Goal: Task Accomplishment & Management: Manage account settings

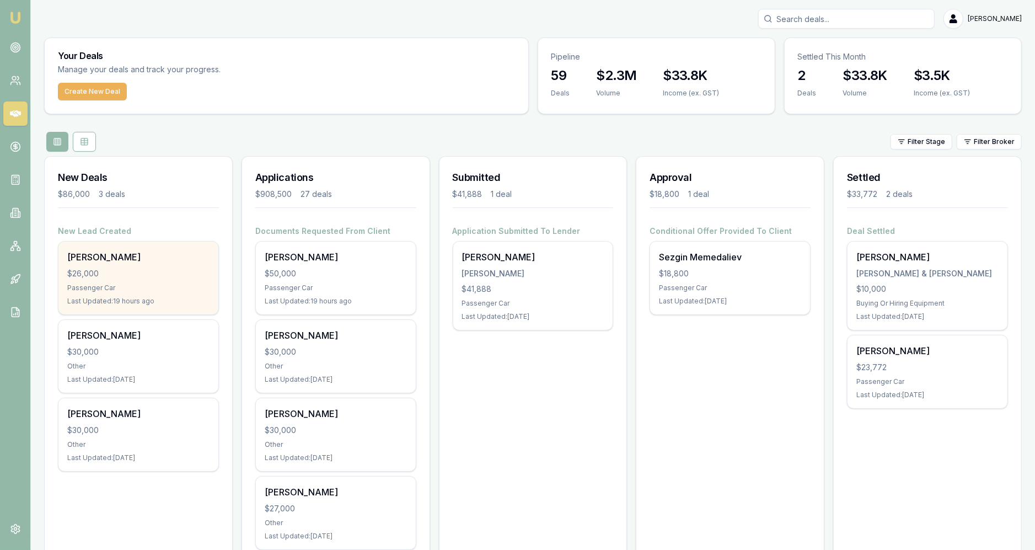
click at [196, 273] on div "$26,000" at bounding box center [138, 273] width 142 height 11
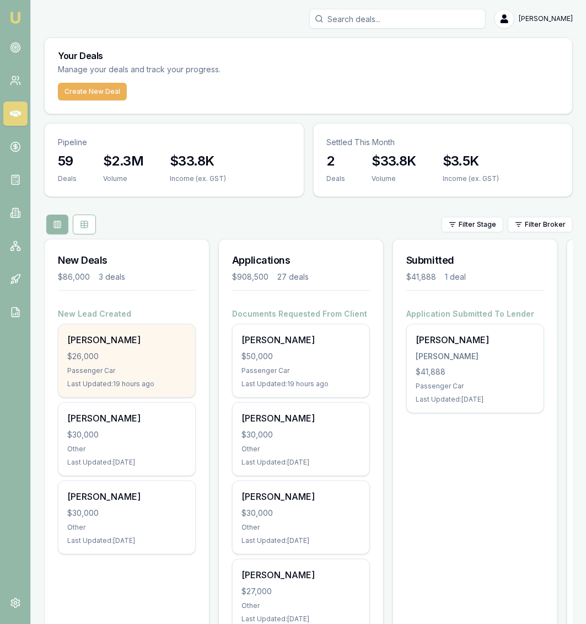
click at [133, 334] on div "[PERSON_NAME]" at bounding box center [126, 339] width 119 height 13
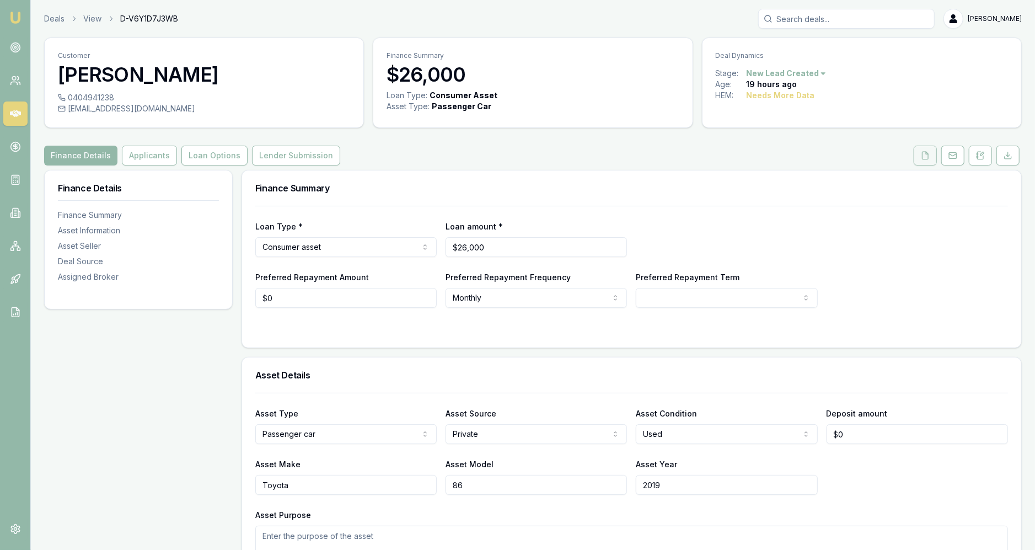
click at [920, 159] on button at bounding box center [925, 156] width 23 height 20
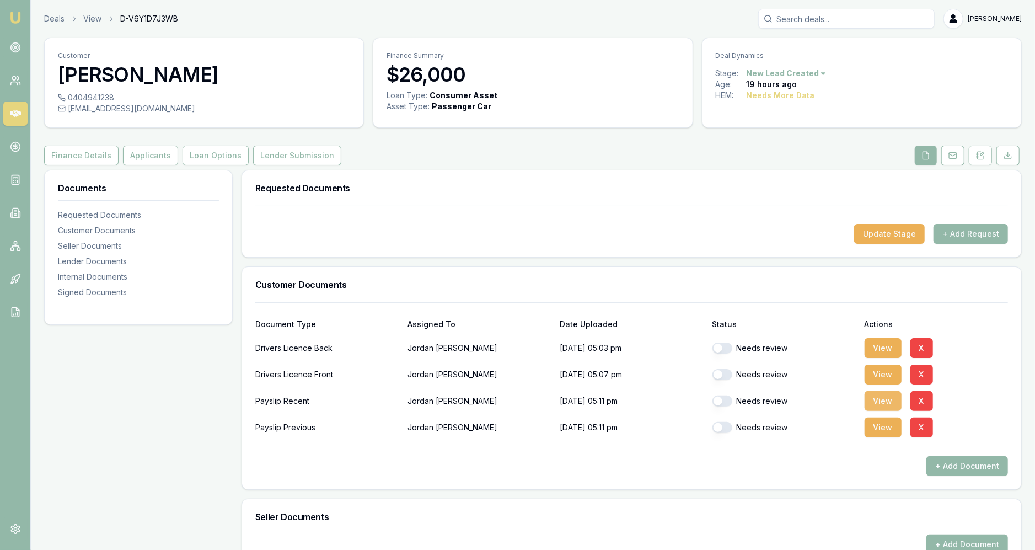
click at [879, 398] on button "View" at bounding box center [882, 401] width 37 height 20
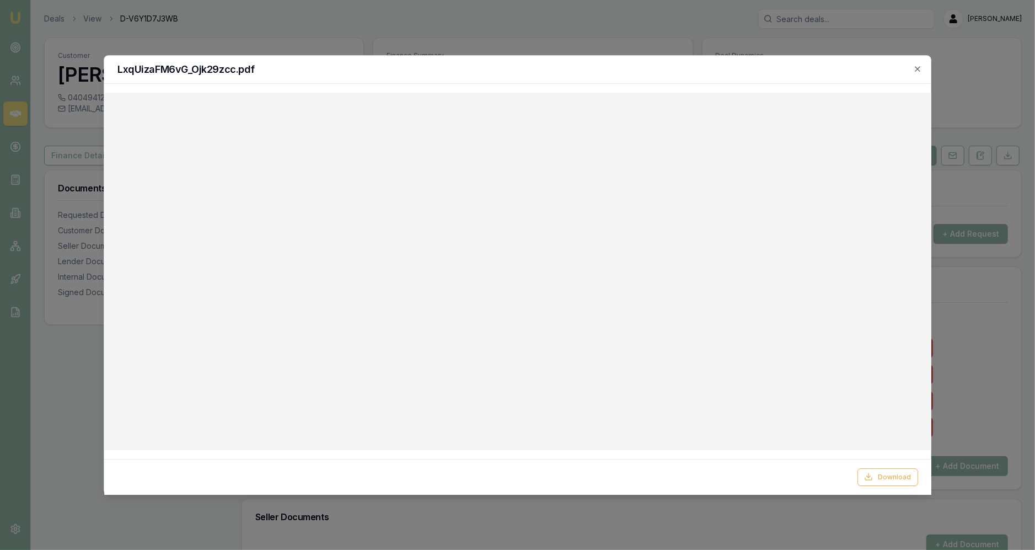
click at [547, 31] on div at bounding box center [517, 275] width 1035 height 550
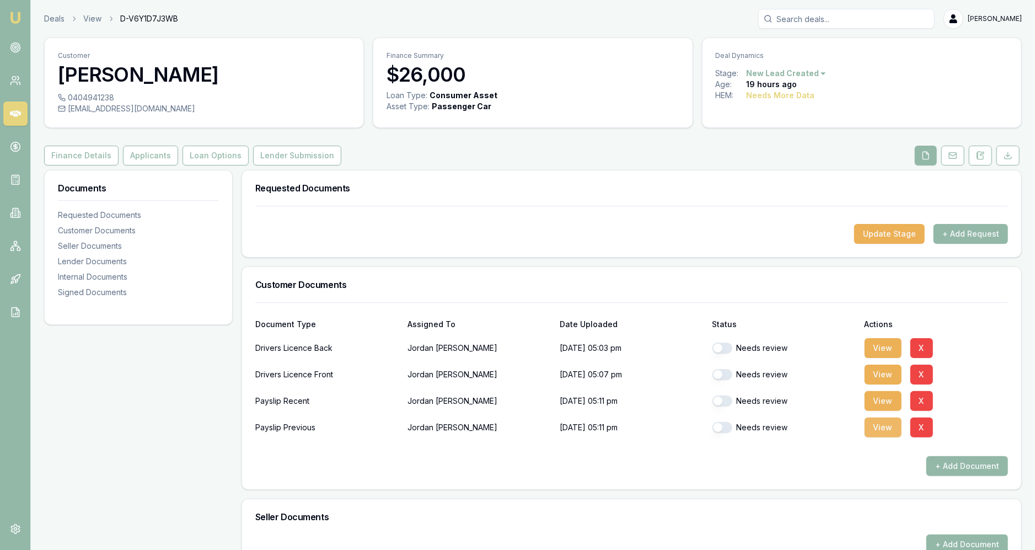
click at [870, 434] on button "View" at bounding box center [882, 427] width 37 height 20
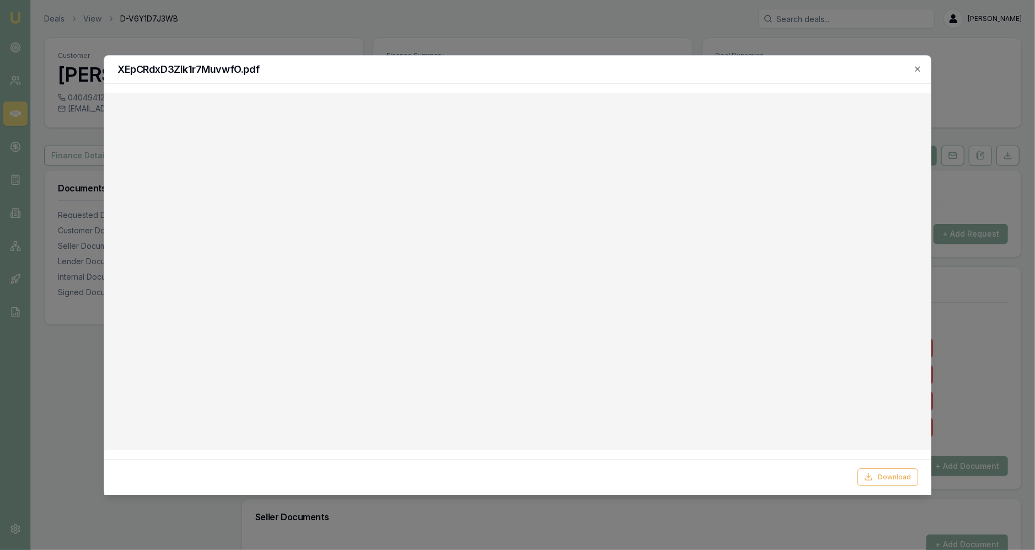
click at [788, 27] on div at bounding box center [517, 275] width 1035 height 550
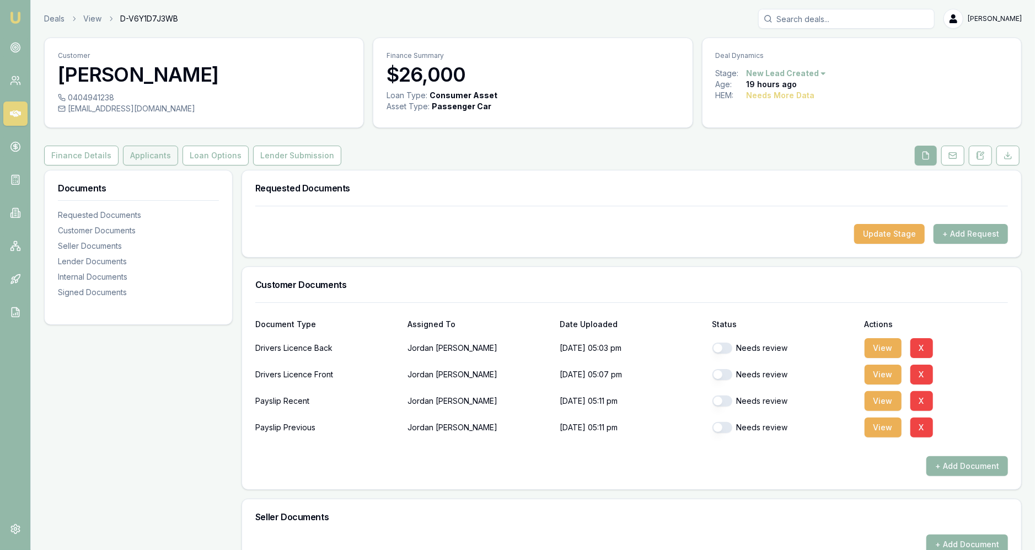
click at [148, 151] on button "Applicants" at bounding box center [150, 156] width 55 height 20
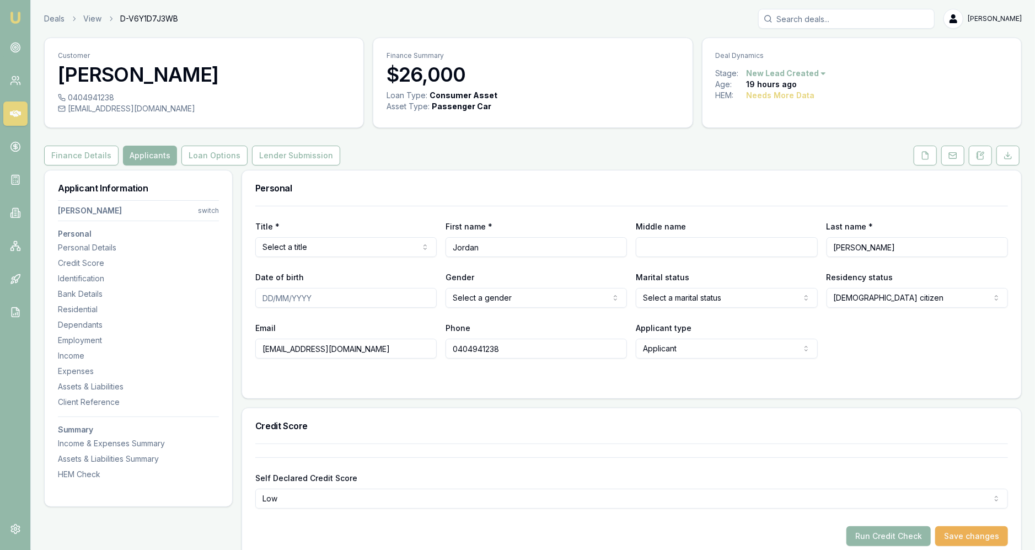
click at [304, 245] on html "Emu Broker Deals View D-V6Y1D7J3WB Jackson Fanfulla Toggle Menu Customer Jordan…" at bounding box center [517, 275] width 1035 height 550
click at [515, 295] on html "Emu Broker Deals View D-V6Y1D7J3WB Jackson Fanfulla Toggle Menu Customer Jordan…" at bounding box center [517, 275] width 1035 height 550
click at [546, 276] on div "Gender Male Male Female Other Not disclosed" at bounding box center [535, 288] width 181 height 37
click at [913, 152] on link at bounding box center [925, 156] width 28 height 20
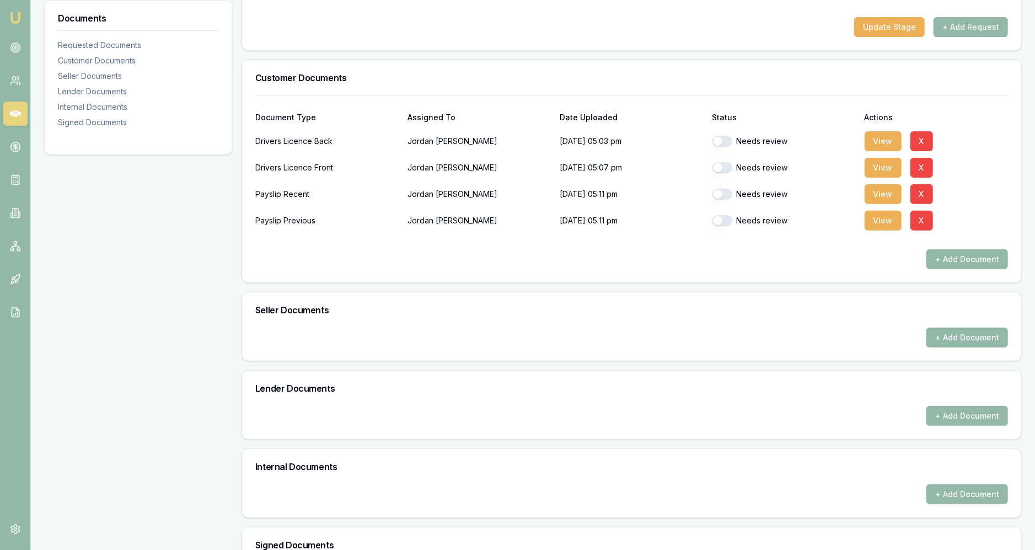
scroll to position [352, 0]
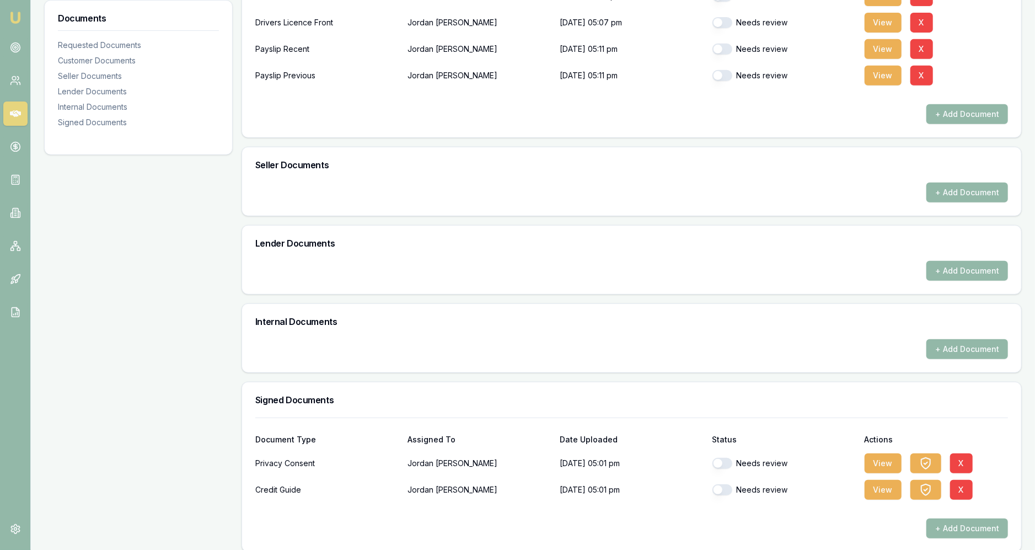
click at [724, 458] on button "button" at bounding box center [722, 463] width 20 height 11
checkbox input "true"
click at [721, 481] on div "Needs review" at bounding box center [783, 490] width 143 height 22
click at [723, 485] on button "button" at bounding box center [722, 489] width 20 height 11
checkbox input "true"
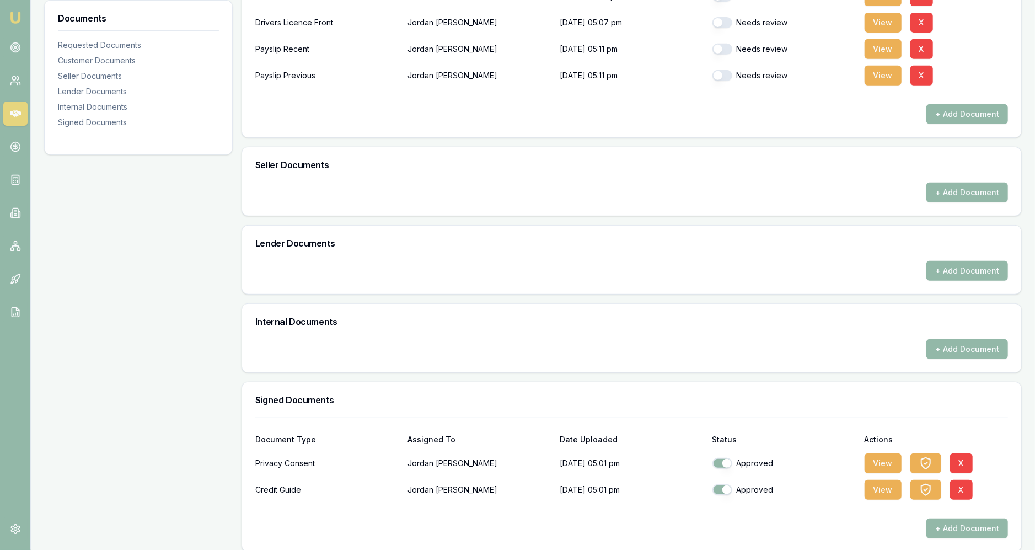
scroll to position [0, 0]
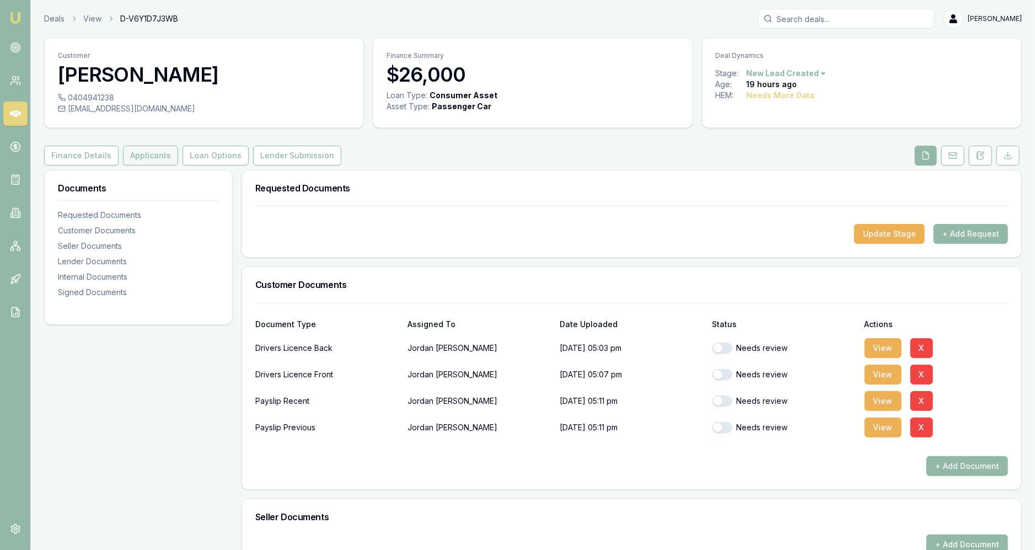
click at [163, 155] on button "Applicants" at bounding box center [150, 156] width 55 height 20
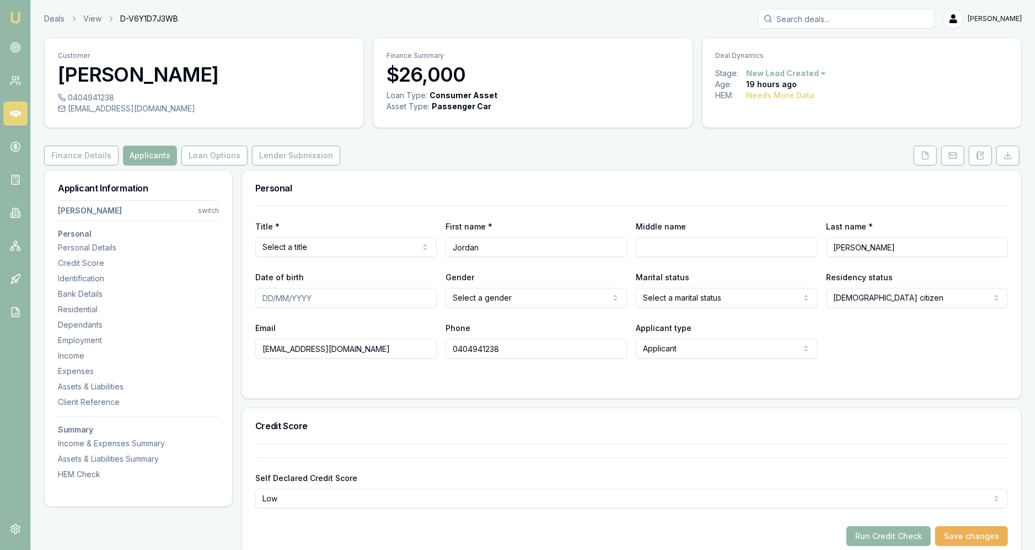
click at [337, 250] on html "Emu Broker Deals View D-V6Y1D7J3WB Jackson Fanfulla Toggle Menu Customer Jordan…" at bounding box center [517, 275] width 1035 height 550
click at [400, 230] on div "Title * Mr Mr Mrs Miss Ms Dr Prof" at bounding box center [345, 237] width 181 height 37
click at [396, 375] on form "Title * Mr Mr Mrs Miss Ms Dr Prof First name * Jordan Middle name Last name * C…" at bounding box center [631, 295] width 753 height 179
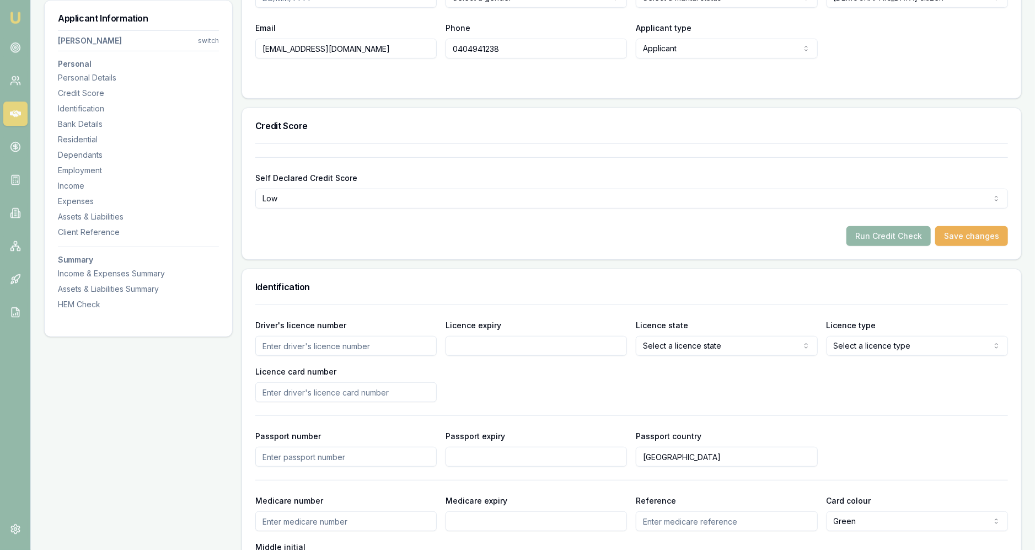
scroll to position [306, 0]
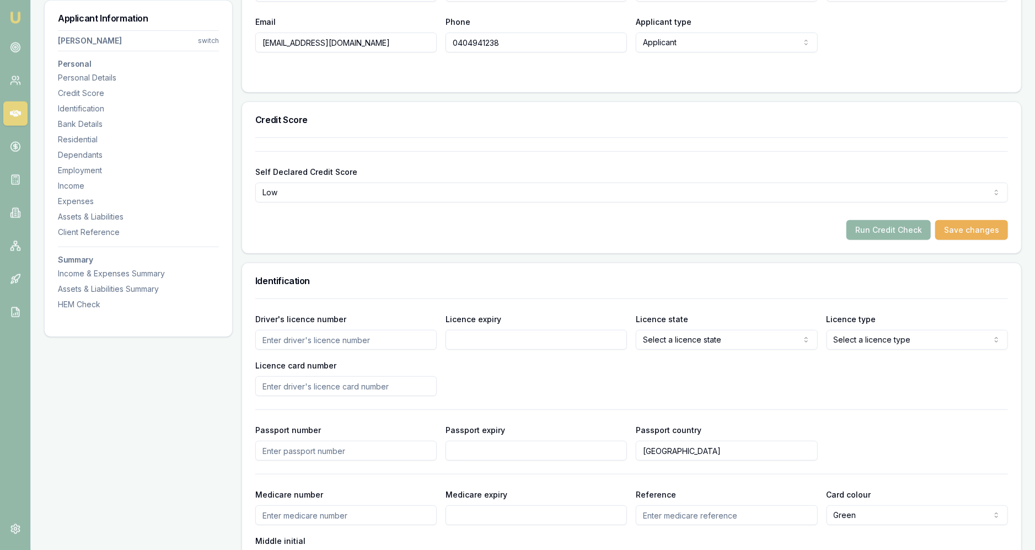
click at [251, 408] on div "Driver's licence number Licence expiry Licence state Select a licence state NSW…" at bounding box center [631, 454] width 779 height 313
click at [242, 407] on div "Driver's licence number Licence expiry Licence state Select a licence state NSW…" at bounding box center [631, 454] width 779 height 313
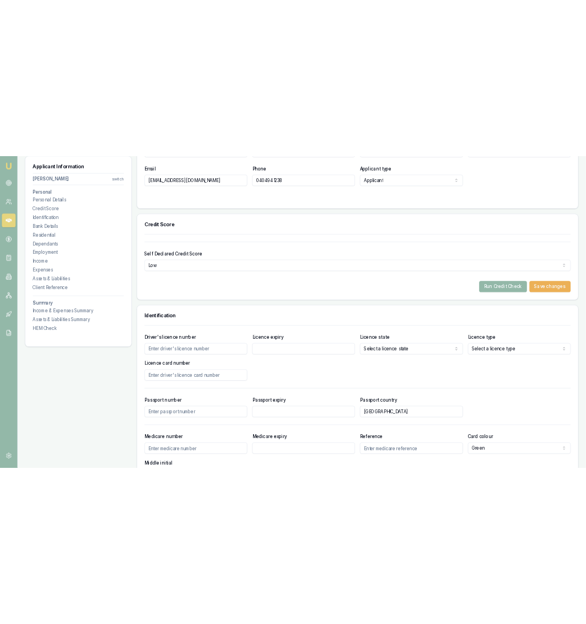
scroll to position [0, 0]
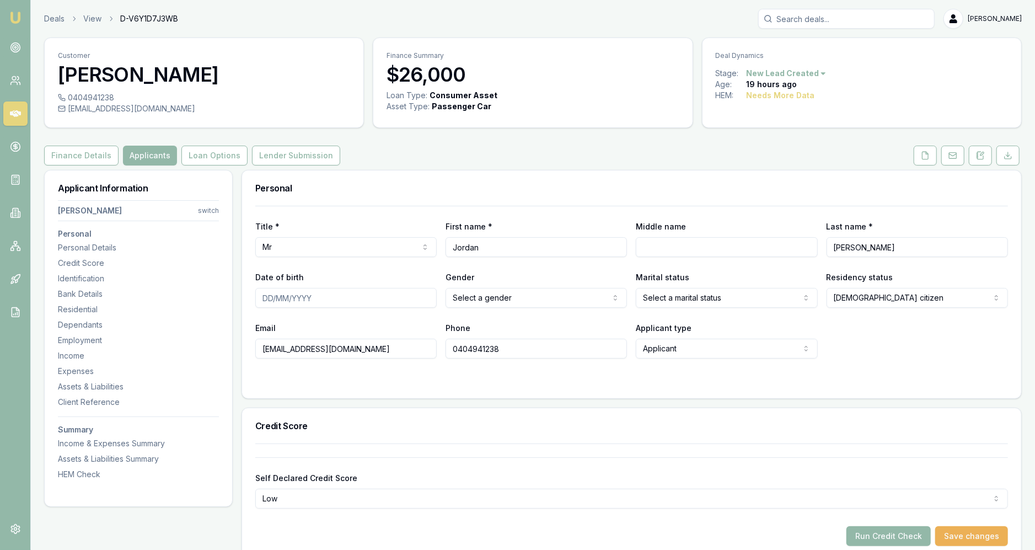
click at [421, 148] on div "Finance Details Applicants Loan Options Lender Submission" at bounding box center [532, 156] width 977 height 20
click at [929, 158] on icon at bounding box center [925, 155] width 9 height 9
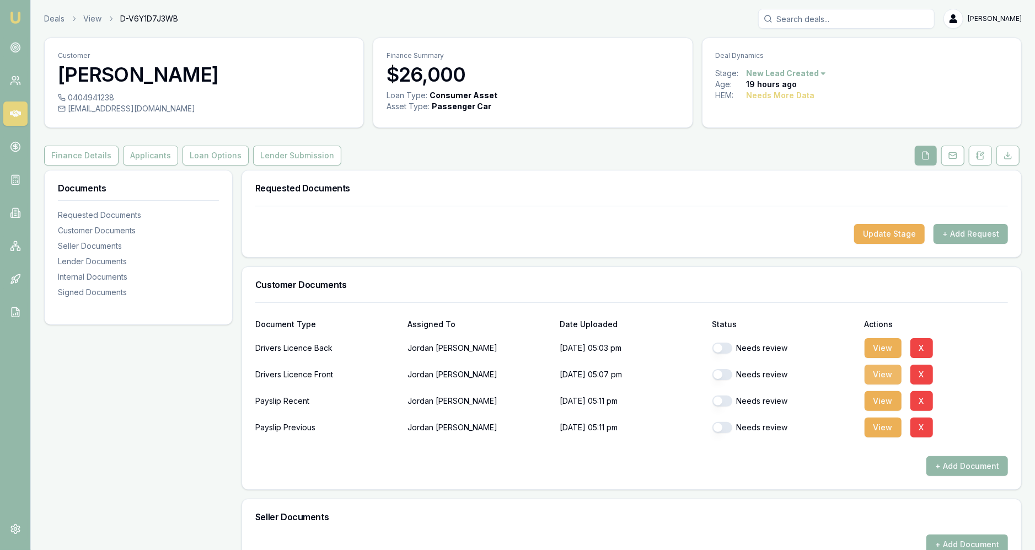
click at [883, 380] on button "View" at bounding box center [882, 374] width 37 height 20
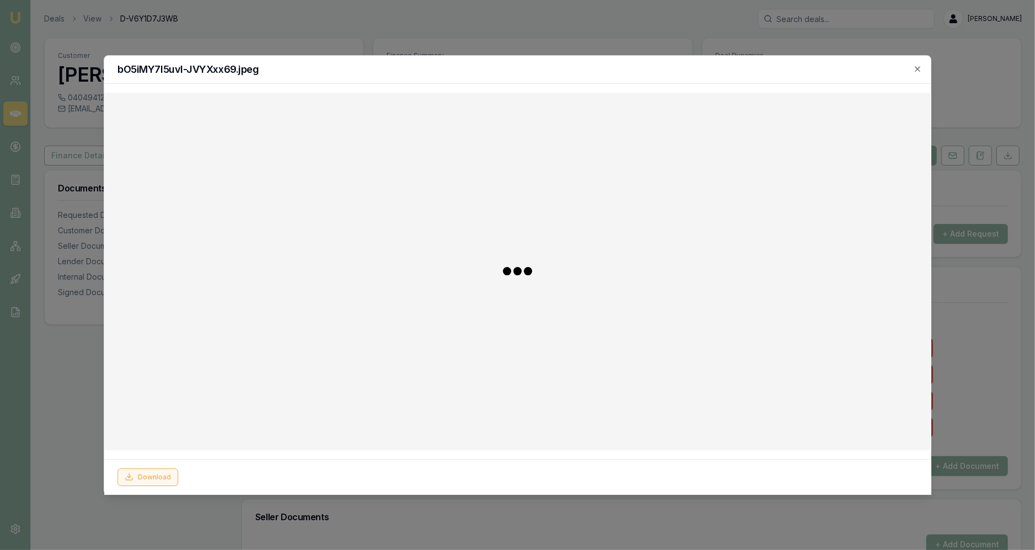
click at [164, 477] on button "Download" at bounding box center [147, 477] width 61 height 18
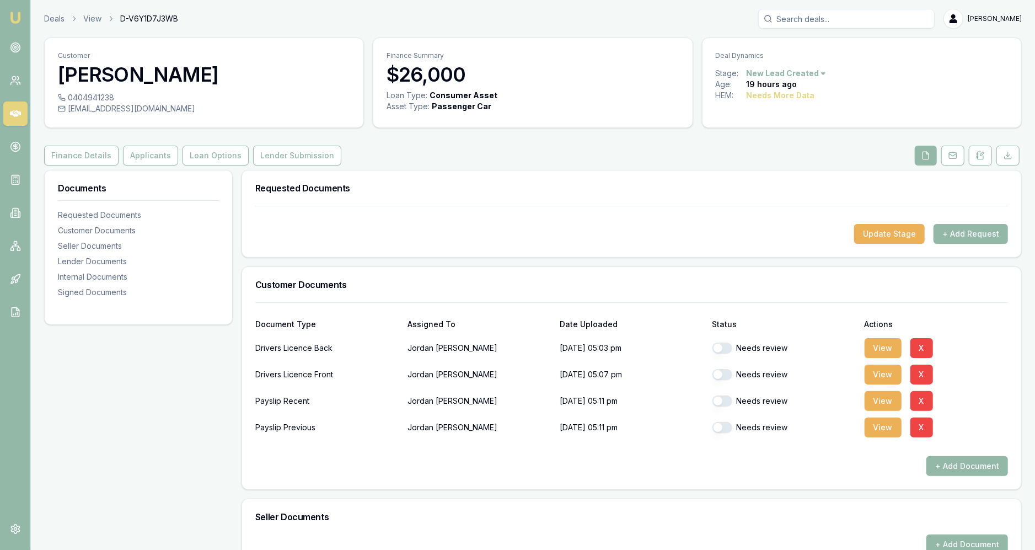
click at [533, 211] on div at bounding box center [631, 215] width 753 height 18
click at [159, 158] on button "Applicants" at bounding box center [150, 156] width 55 height 20
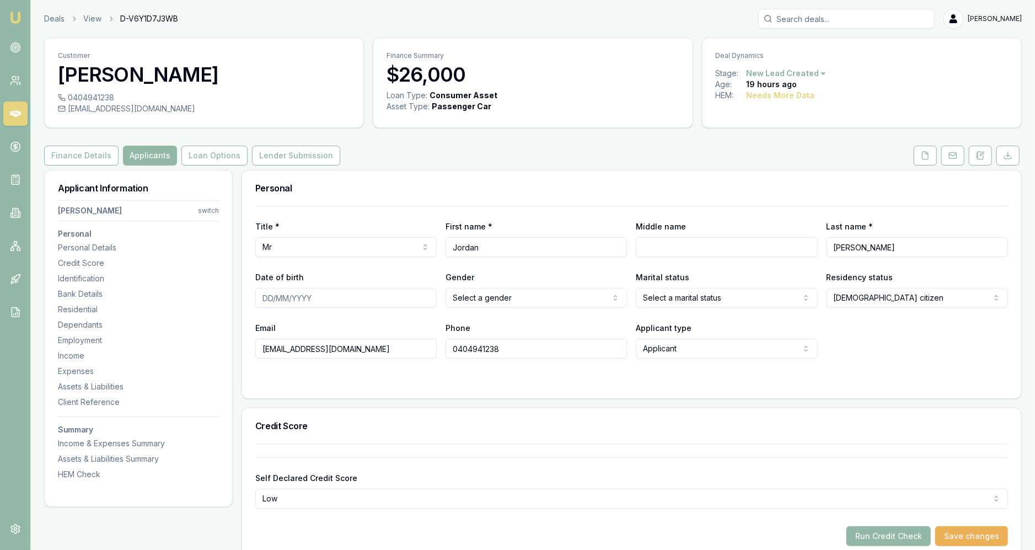
click at [368, 191] on h3 "Personal" at bounding box center [631, 188] width 753 height 9
click at [483, 297] on html "Emu Broker Deals View D-V6Y1D7J3WB Jackson Fanfulla Toggle Menu Customer Jordan…" at bounding box center [517, 275] width 1035 height 550
click at [686, 295] on html "Emu Broker Deals View D-V6Y1D7J3WB Jackson Fanfulla Toggle Menu Customer Jordan…" at bounding box center [517, 275] width 1035 height 550
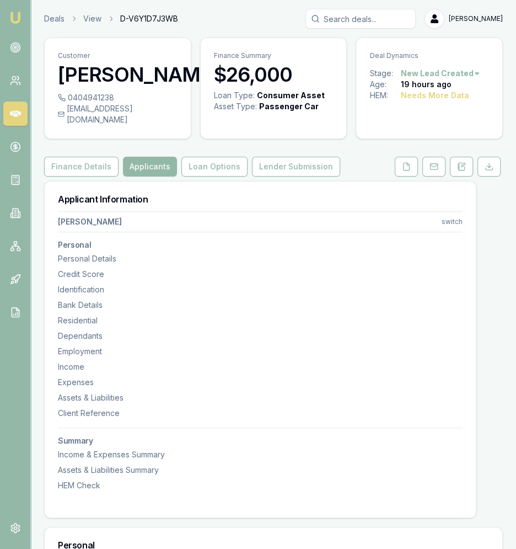
click at [354, 248] on nav "Jordan Campbell switch Personal Personal Details Credit Score Identification Ba…" at bounding box center [260, 349] width 405 height 284
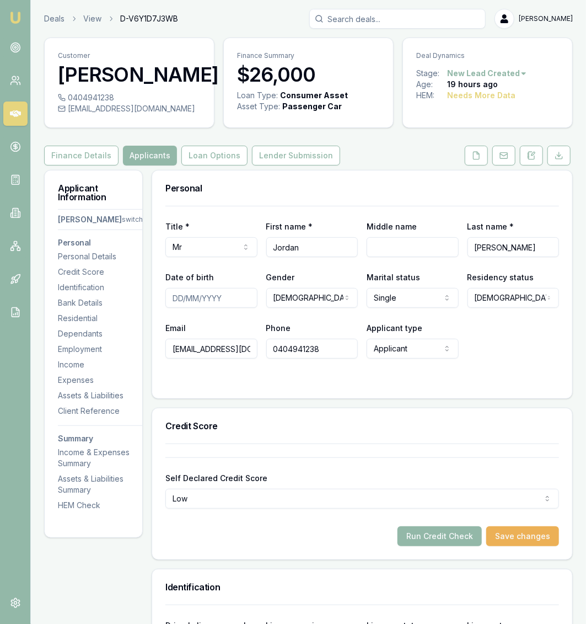
click at [235, 308] on input "Date of birth" at bounding box center [211, 298] width 92 height 20
click at [391, 257] on input "Middle name" at bounding box center [413, 247] width 92 height 20
type input "Matthew"
click at [236, 308] on input "Date of birth" at bounding box center [211, 298] width 92 height 20
type input "02/03/1999"
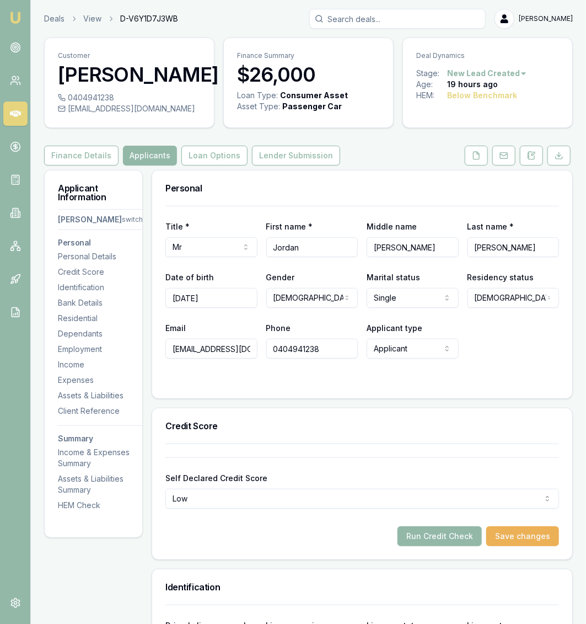
click at [405, 398] on div "Title * Mr Mr Mrs Miss Ms Dr Prof First name * Jordan Middle name Matthew Last …" at bounding box center [362, 302] width 420 height 192
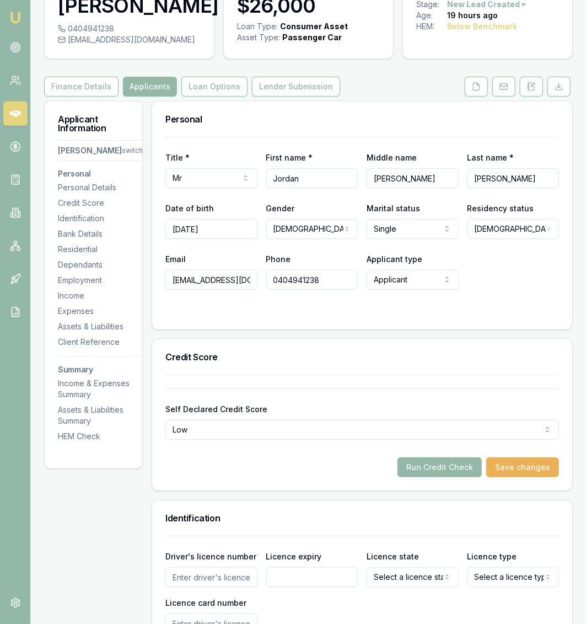
scroll to position [234, 0]
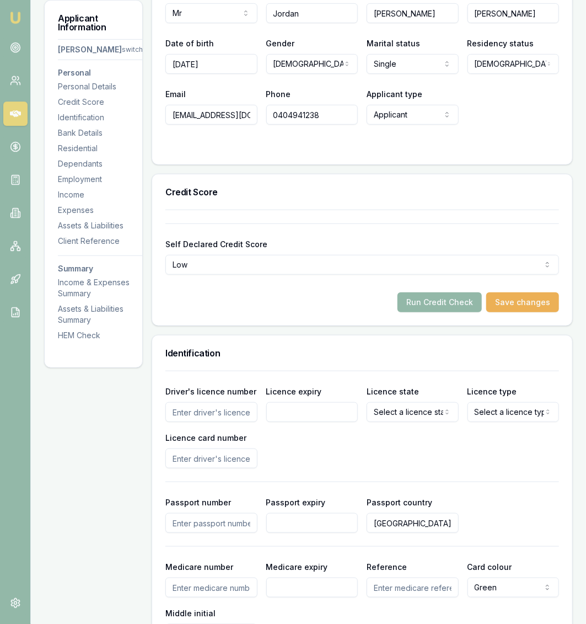
click at [221, 422] on input "Driver's licence number" at bounding box center [211, 412] width 92 height 20
type input "134556875"
click at [310, 422] on input "Licence expiry" at bounding box center [312, 412] width 92 height 20
type input "30/11/2026"
select select "VIC"
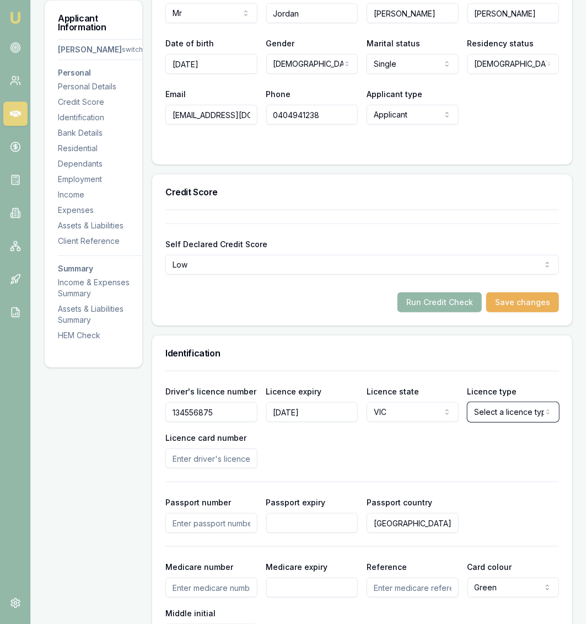
select select "OPEN_LICENCE"
select select "QLD"
click at [206, 468] on input "Licence card number" at bounding box center [211, 458] width 92 height 20
type input "123456789"
click at [318, 468] on div "Driver's licence number 134556875 Licence expiry 30/11/2026 Licence state QLD N…" at bounding box center [362, 426] width 394 height 84
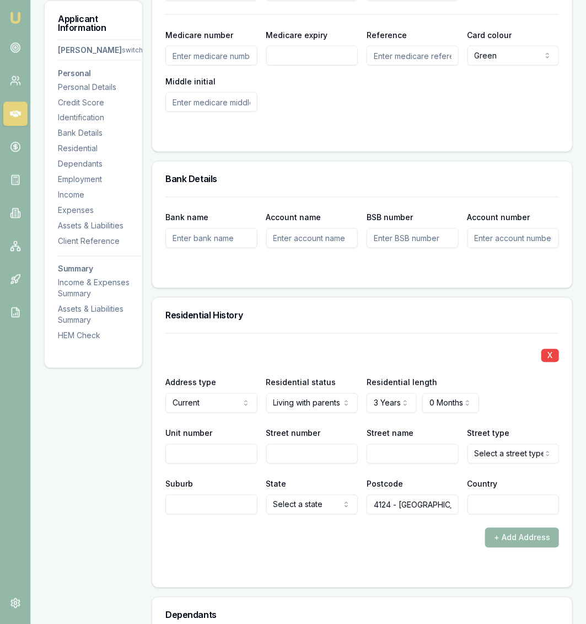
scroll to position [0, 0]
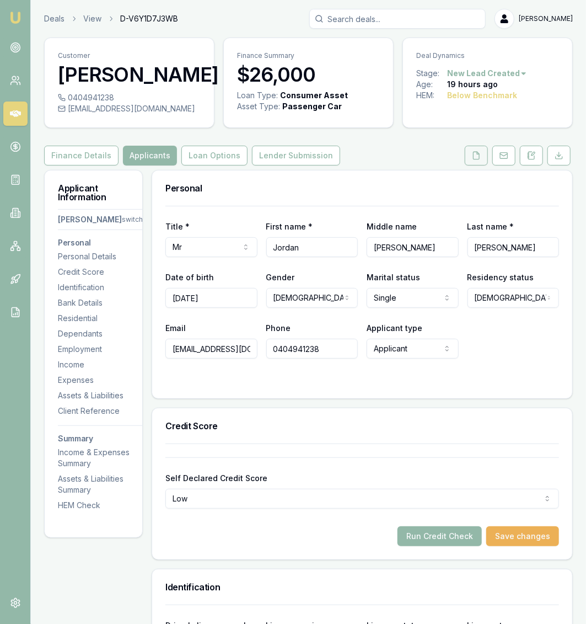
click at [478, 165] on button at bounding box center [476, 156] width 23 height 20
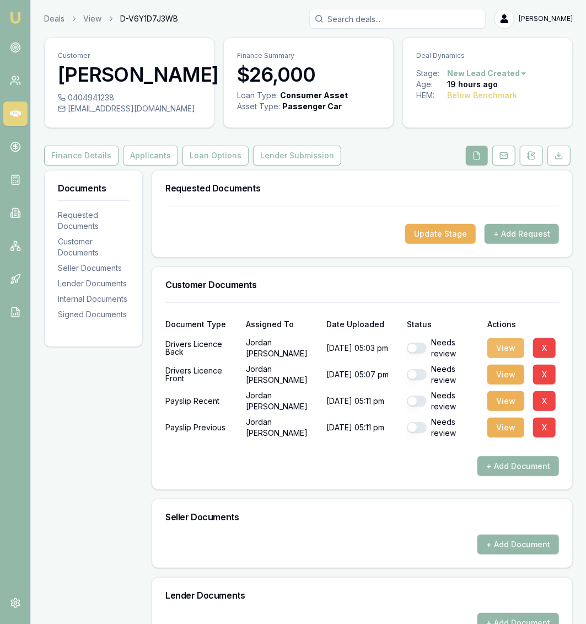
click at [496, 358] on button "View" at bounding box center [505, 348] width 37 height 20
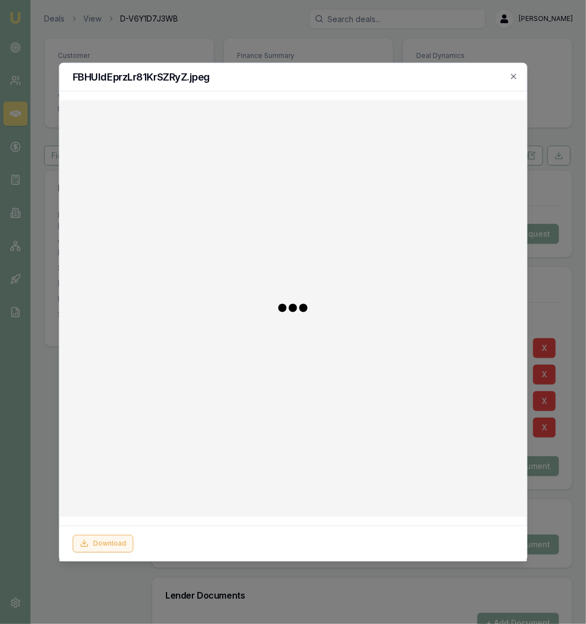
click at [113, 543] on button "Download" at bounding box center [102, 543] width 61 height 18
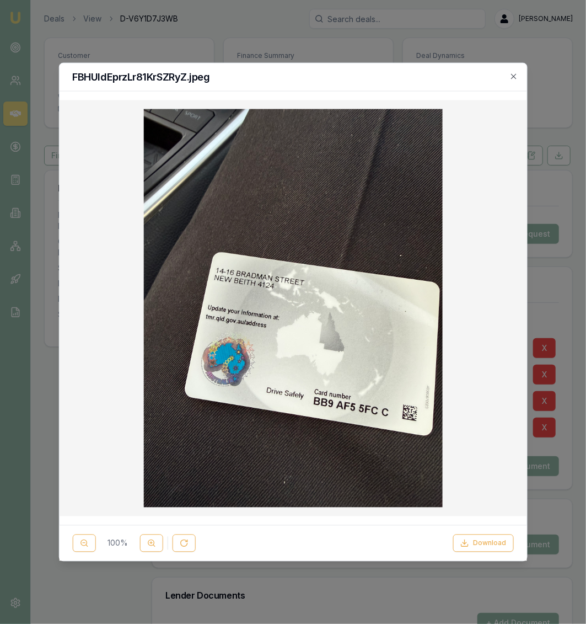
click at [554, 252] on div at bounding box center [293, 312] width 586 height 624
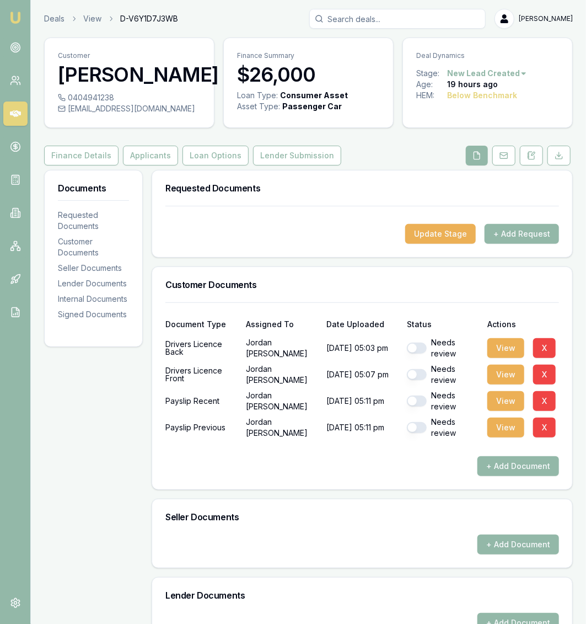
click at [152, 189] on div "Customer Jordan Campbell 0404941238 jnewton272788@gmail.com Finance Summary $26…" at bounding box center [308, 470] width 529 height 866
click at [153, 165] on button "Applicants" at bounding box center [150, 156] width 55 height 20
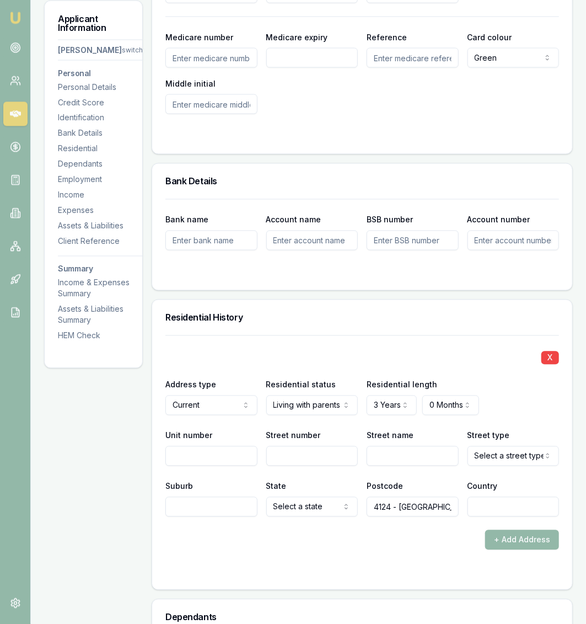
scroll to position [831, 0]
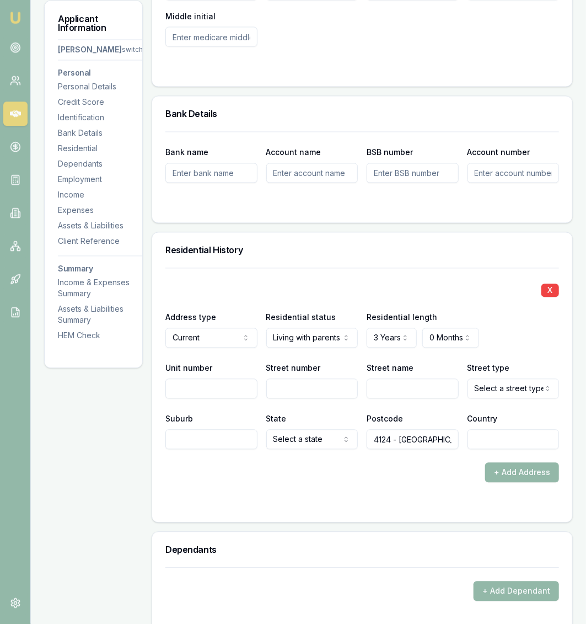
click at [442, 449] on input "4124 - New Beith" at bounding box center [413, 439] width 92 height 20
click at [436, 508] on form "X Address type Current Current Previous Residential status Living with parents …" at bounding box center [362, 387] width 394 height 241
click at [313, 398] on input "Street number" at bounding box center [312, 388] width 92 height 20
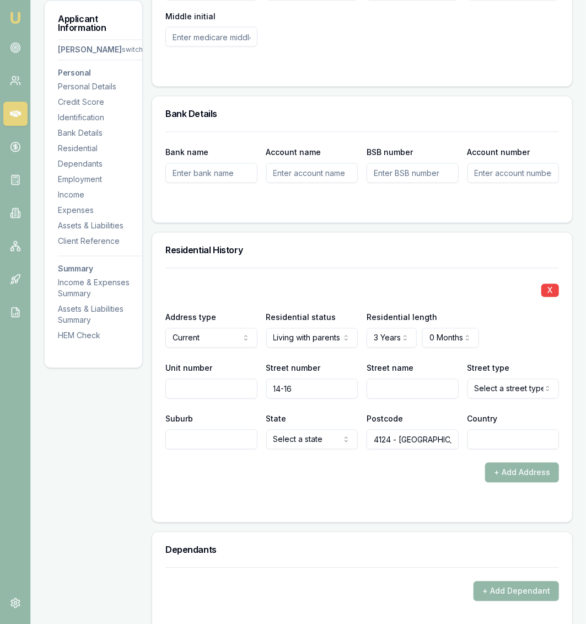
type input "14-16"
type input "bradman"
select select "Street"
type input "New Beith"
select select "QLD"
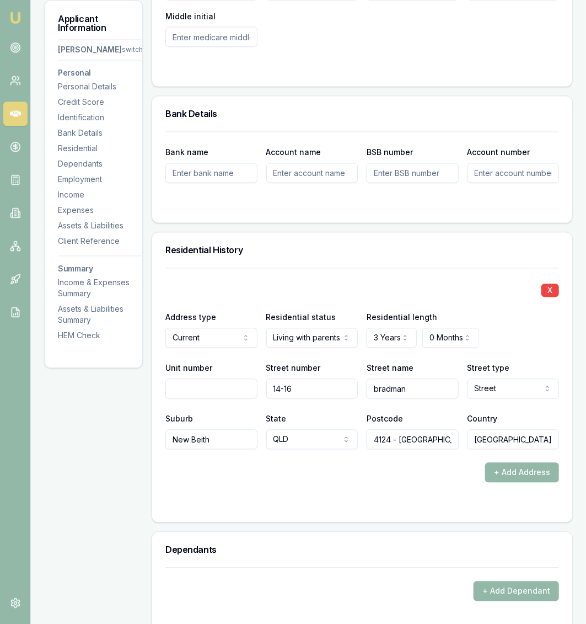
type input "Australia"
drag, startPoint x: 442, startPoint y: 455, endPoint x: 391, endPoint y: 455, distance: 51.3
click at [391, 449] on input "4124 - New Beith" at bounding box center [413, 439] width 92 height 20
type input "4124"
click at [409, 504] on form "X Address type Current Current Previous Residential status Living with parents …" at bounding box center [362, 387] width 394 height 241
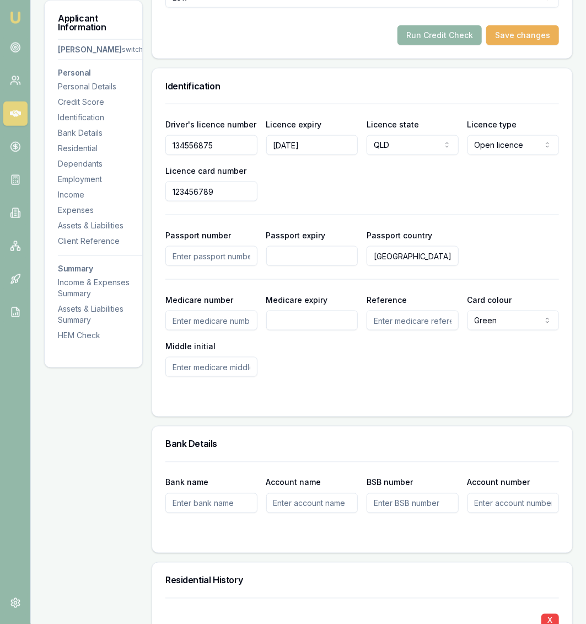
scroll to position [500, 0]
click at [216, 202] on input "123456789" at bounding box center [211, 192] width 92 height 20
click at [383, 202] on div "Driver's licence number 134556875 Licence expiry 30/11/2026 Licence state QLD N…" at bounding box center [362, 160] width 394 height 84
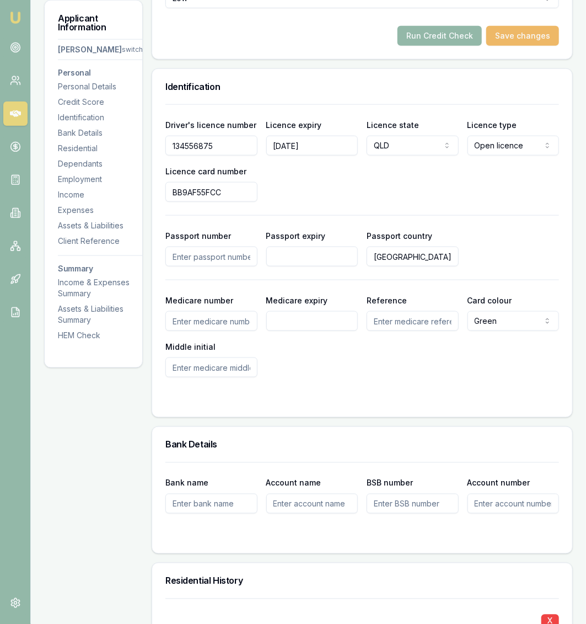
click at [531, 46] on button "Save changes" at bounding box center [522, 36] width 73 height 20
type input "123456789"
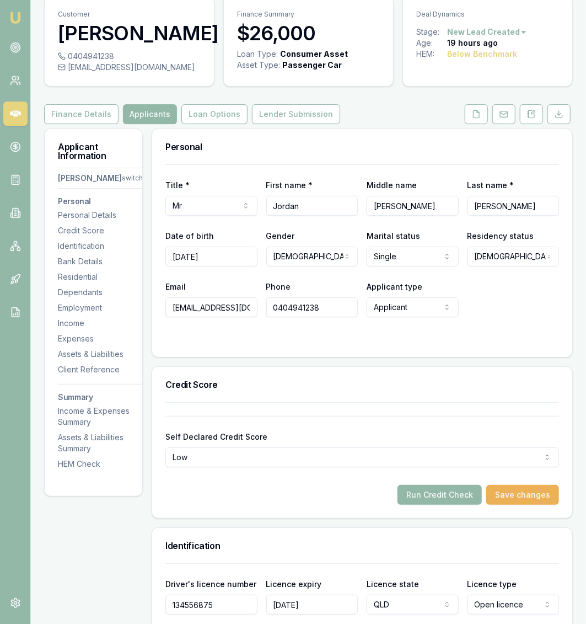
scroll to position [44, 0]
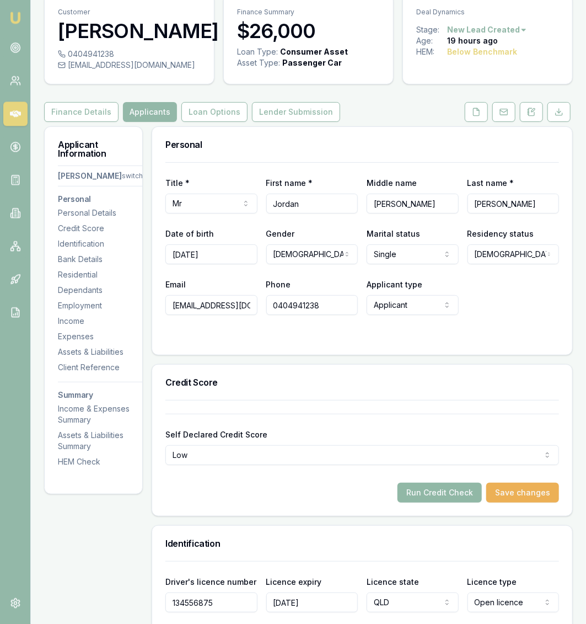
click at [429, 502] on button "Run Credit Check" at bounding box center [439, 492] width 84 height 20
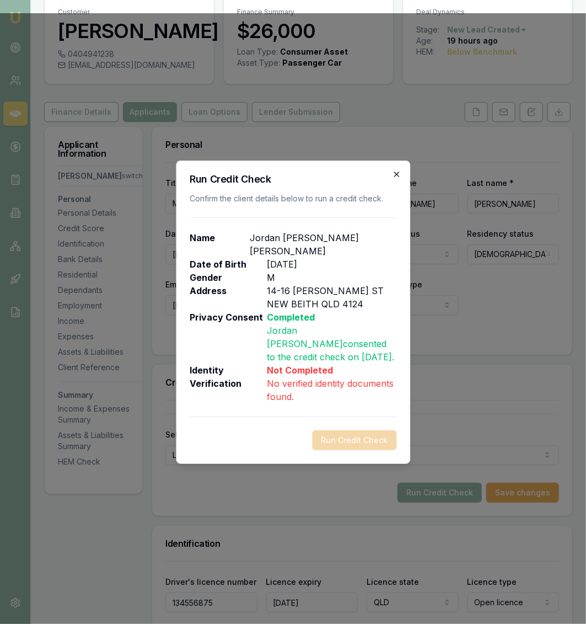
click at [399, 179] on icon "button" at bounding box center [396, 174] width 9 height 9
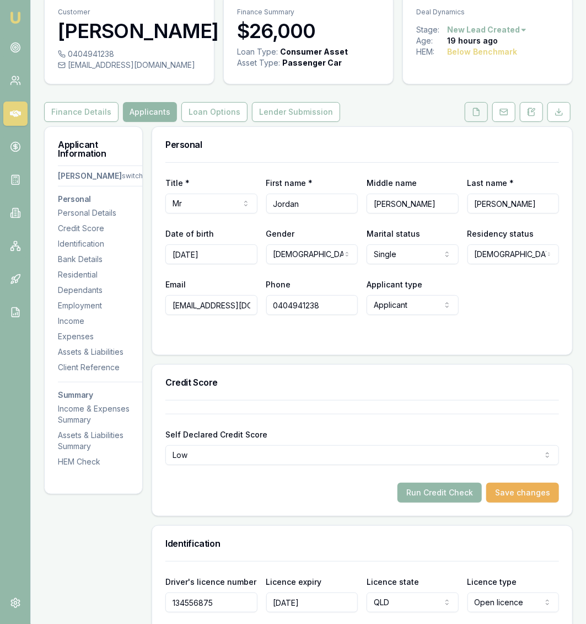
click at [479, 116] on icon at bounding box center [476, 112] width 9 height 9
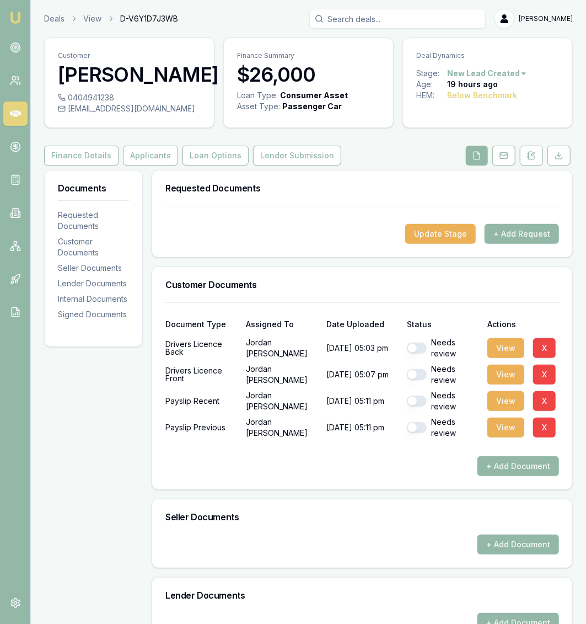
click at [418, 353] on button "button" at bounding box center [417, 347] width 20 height 11
checkbox input "true"
click at [416, 380] on button "button" at bounding box center [417, 374] width 20 height 11
checkbox input "true"
click at [103, 165] on button "Finance Details" at bounding box center [81, 156] width 74 height 20
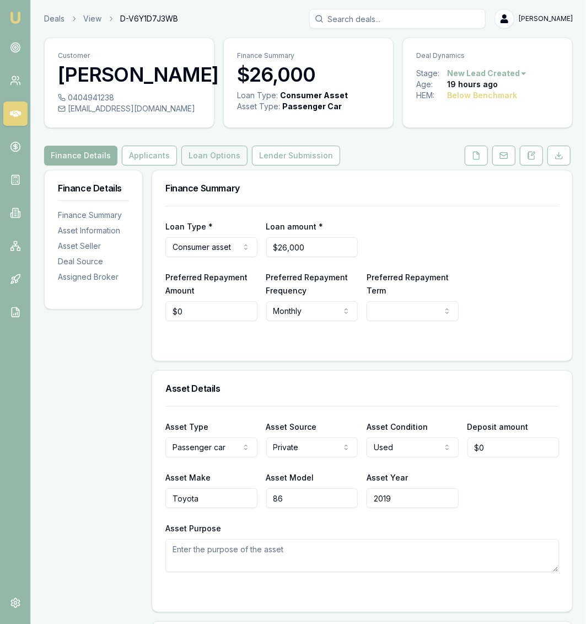
click at [181, 165] on button "Loan Options" at bounding box center [214, 156] width 66 height 20
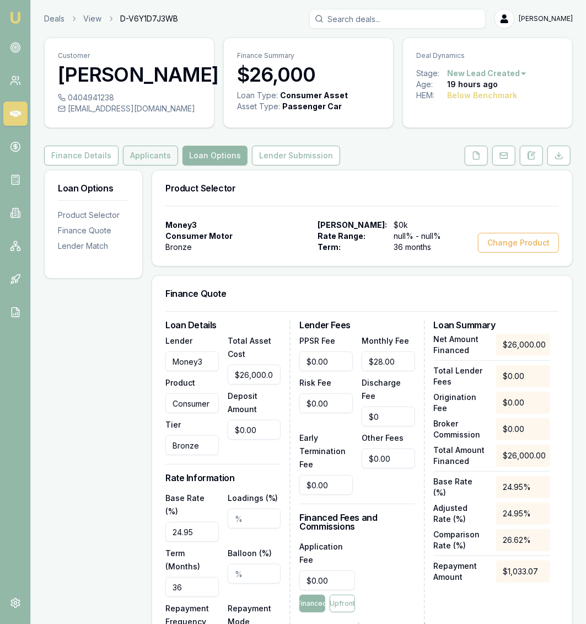
click at [163, 165] on button "Applicants" at bounding box center [150, 156] width 55 height 20
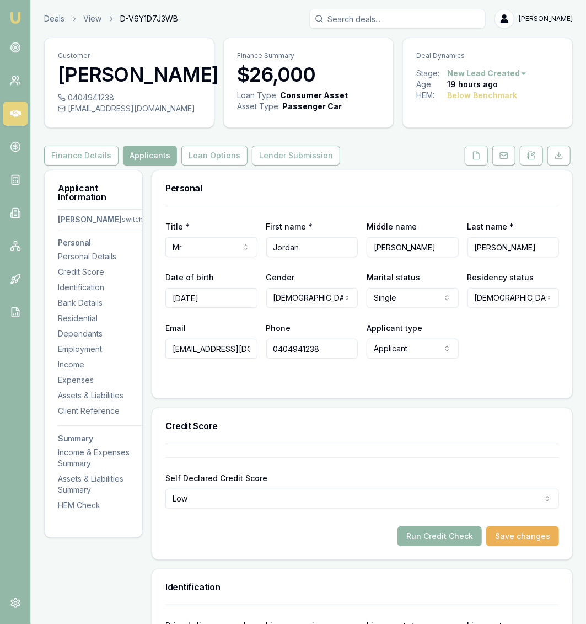
click at [454, 546] on button "Run Credit Check" at bounding box center [439, 536] width 84 height 20
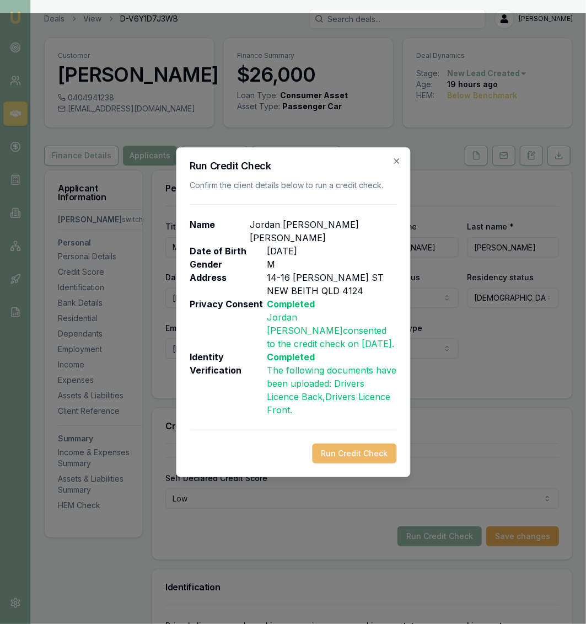
click at [388, 450] on button "Run Credit Check" at bounding box center [354, 453] width 84 height 20
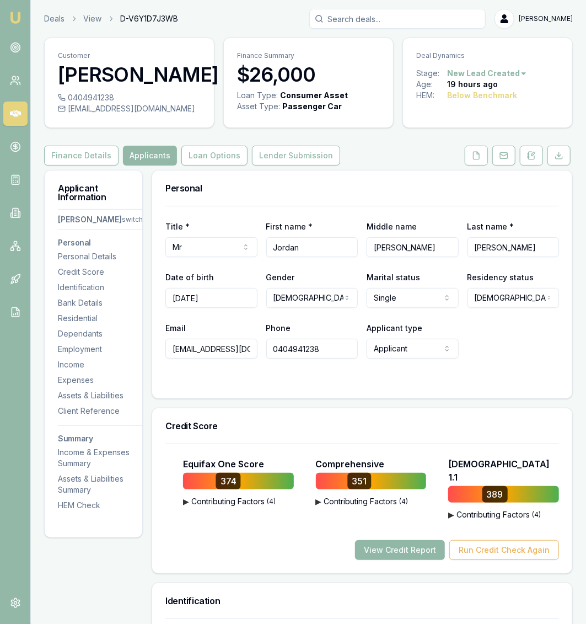
click at [417, 549] on button "View Credit Report" at bounding box center [400, 550] width 90 height 20
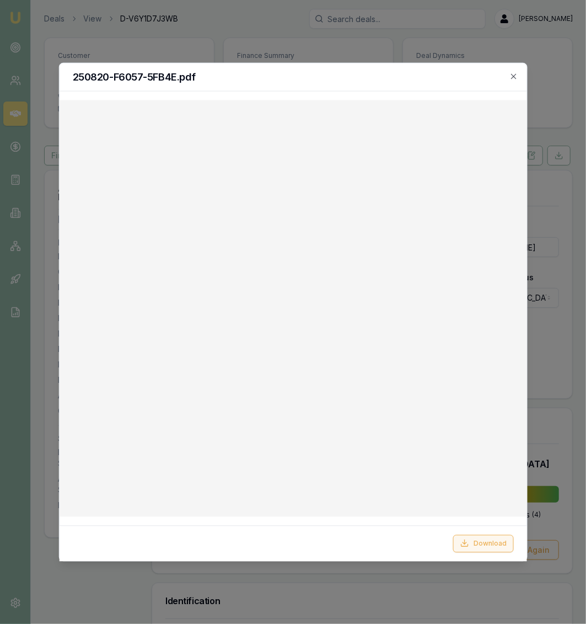
click at [484, 542] on button "Download" at bounding box center [483, 543] width 61 height 18
click at [511, 77] on icon "button" at bounding box center [513, 76] width 9 height 9
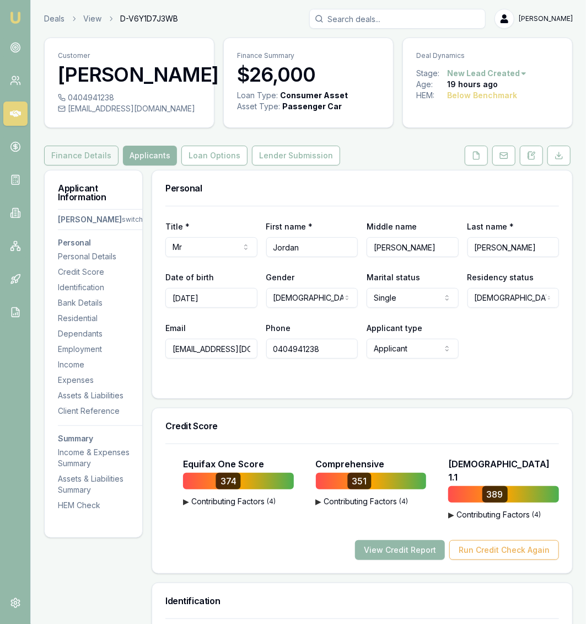
click at [82, 165] on button "Finance Details" at bounding box center [81, 156] width 74 height 20
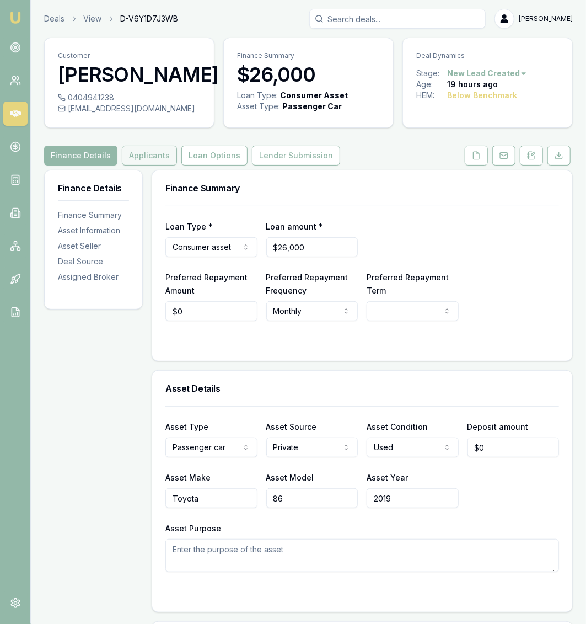
click at [157, 165] on button "Applicants" at bounding box center [149, 156] width 55 height 20
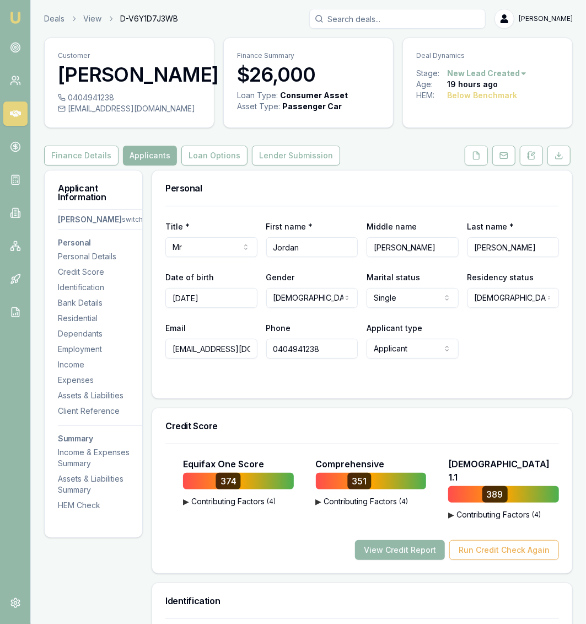
click at [375, 429] on div "Credit Score Equifax One Score 374 ▶ Contributing Factors ( 4 ) More Personal L…" at bounding box center [362, 490] width 421 height 166
click at [222, 165] on button "Loan Options" at bounding box center [214, 156] width 66 height 20
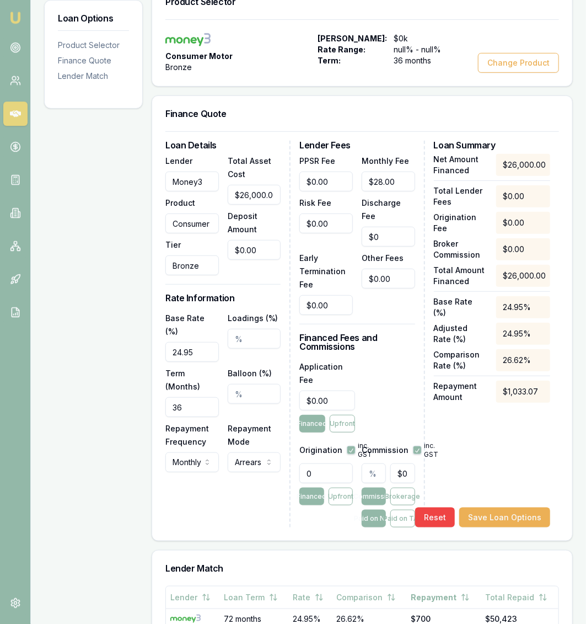
scroll to position [195, 0]
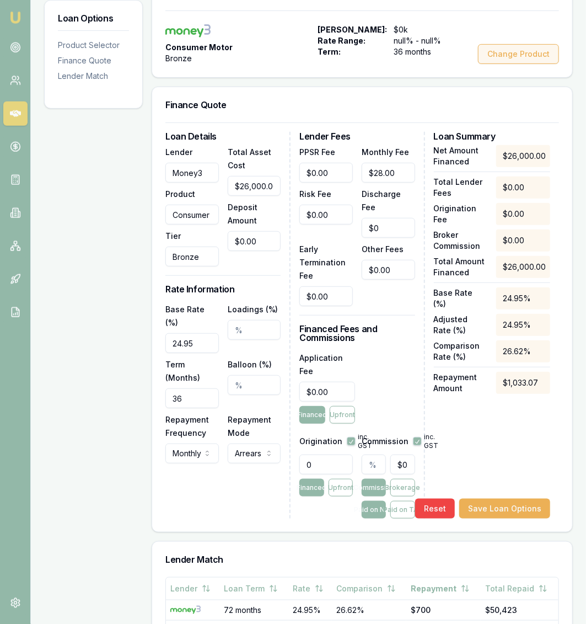
click at [534, 64] on button "Change Product" at bounding box center [518, 54] width 81 height 20
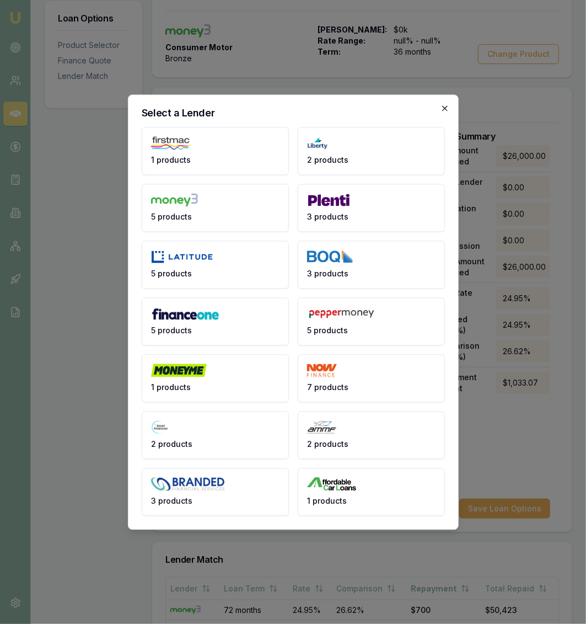
click at [443, 110] on icon "button" at bounding box center [444, 107] width 5 height 5
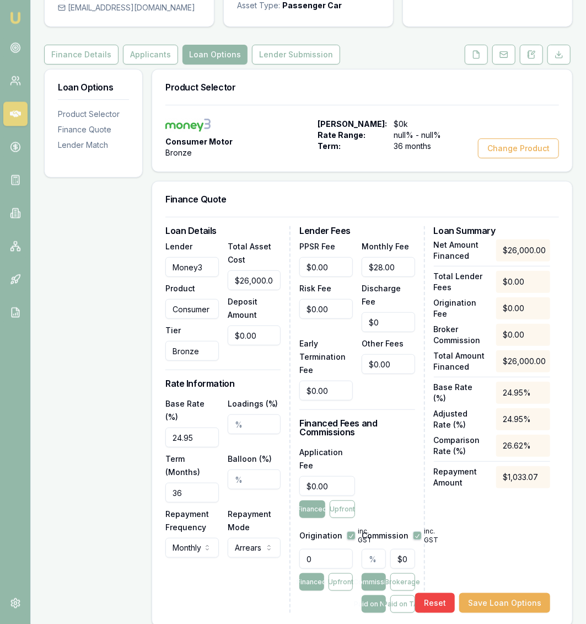
scroll to position [358, 0]
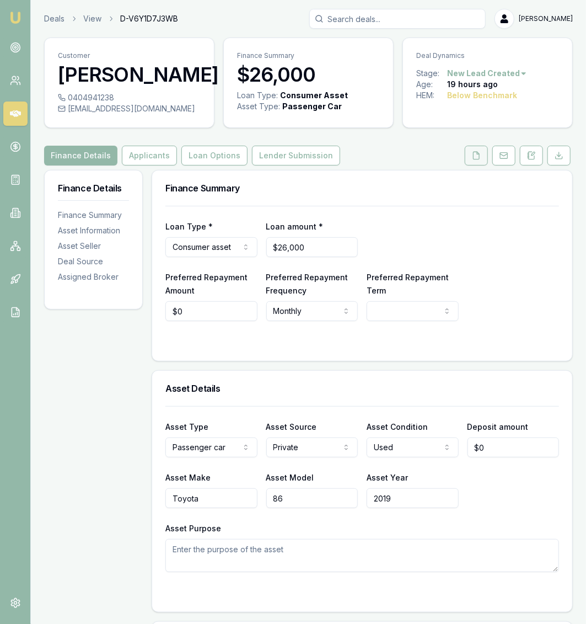
click at [481, 160] on icon at bounding box center [476, 155] width 9 height 9
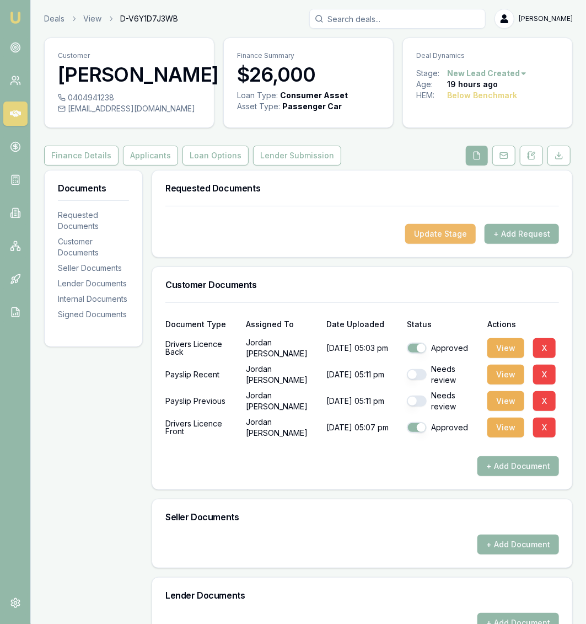
click at [476, 244] on button "Update Stage" at bounding box center [440, 234] width 71 height 20
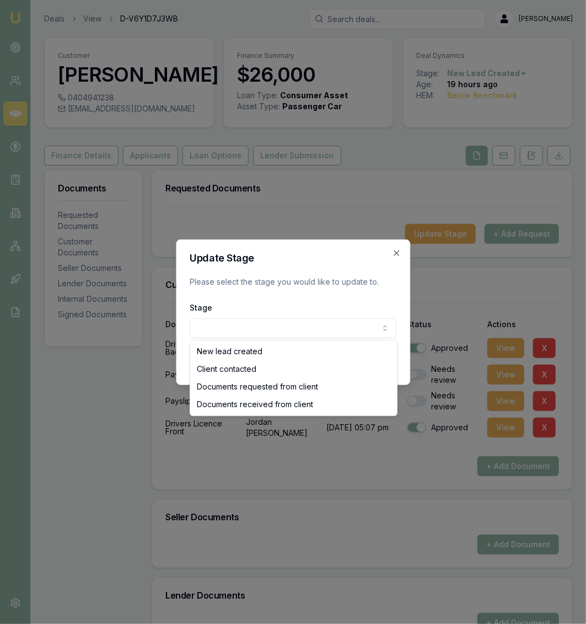
click at [346, 332] on body "Emu Broker Deals View D-V6Y1D7J3WB Jackson Fanfulla Toggle Menu Customer Jordan…" at bounding box center [293, 312] width 586 height 624
select select "DOCUMENTS_RECEIVED_FROM_CLIENT"
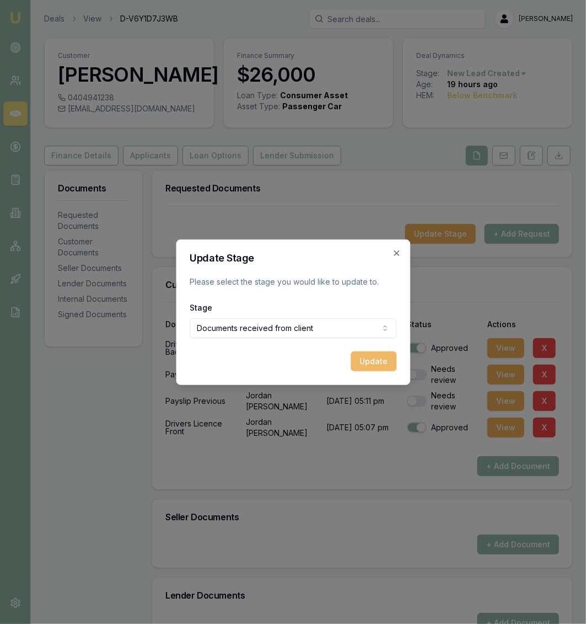
click at [360, 357] on button "Update" at bounding box center [374, 361] width 46 height 20
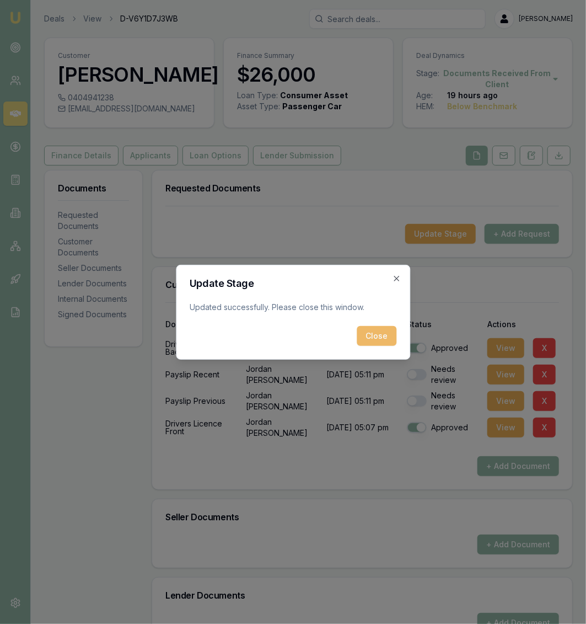
click at [380, 335] on button "Close" at bounding box center [377, 336] width 40 height 20
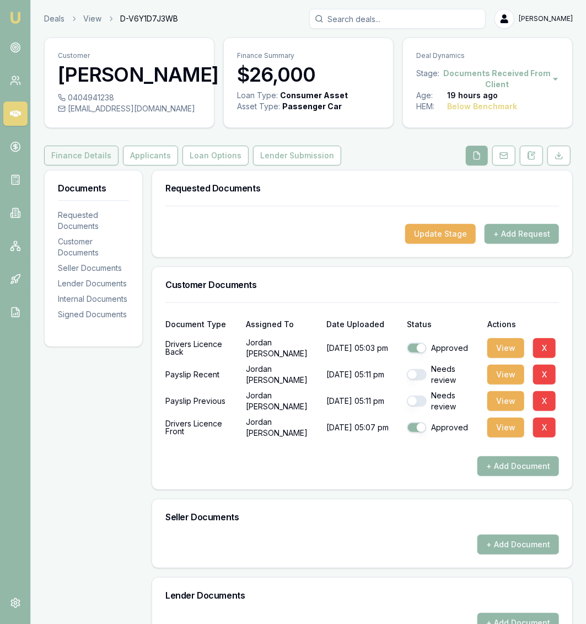
click at [82, 165] on button "Finance Details" at bounding box center [81, 156] width 74 height 20
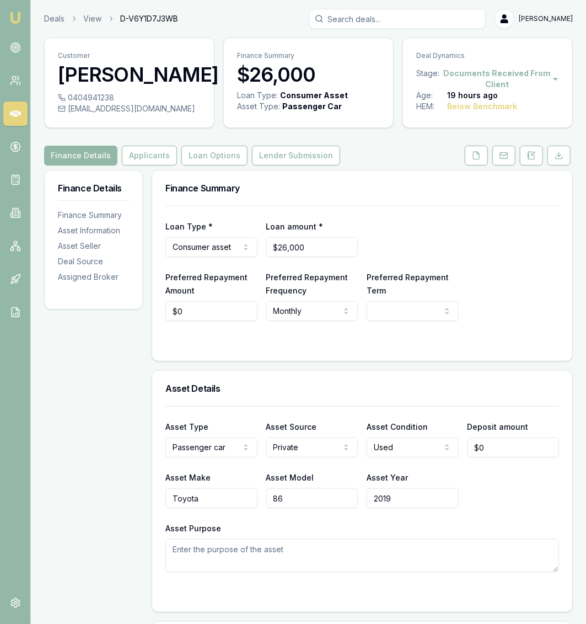
click at [66, 20] on ol "Deals View D-V6Y1D7J3WB" at bounding box center [111, 18] width 134 height 11
click at [52, 19] on link "Deals" at bounding box center [54, 18] width 20 height 11
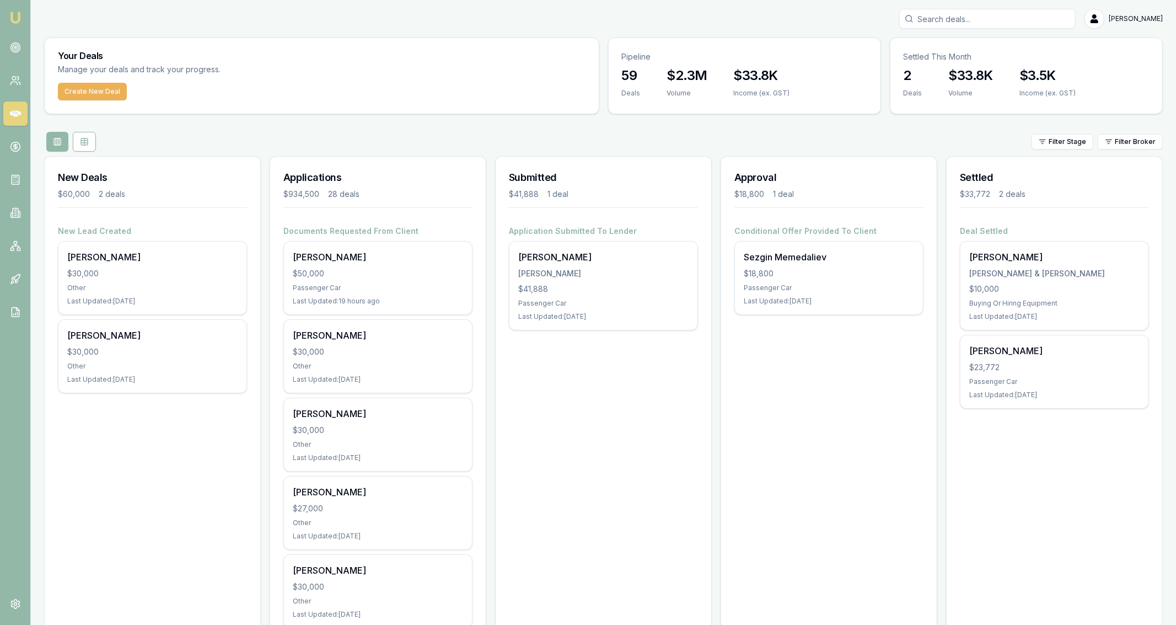
click at [267, 104] on div "Create New Deal" at bounding box center [322, 98] width 554 height 31
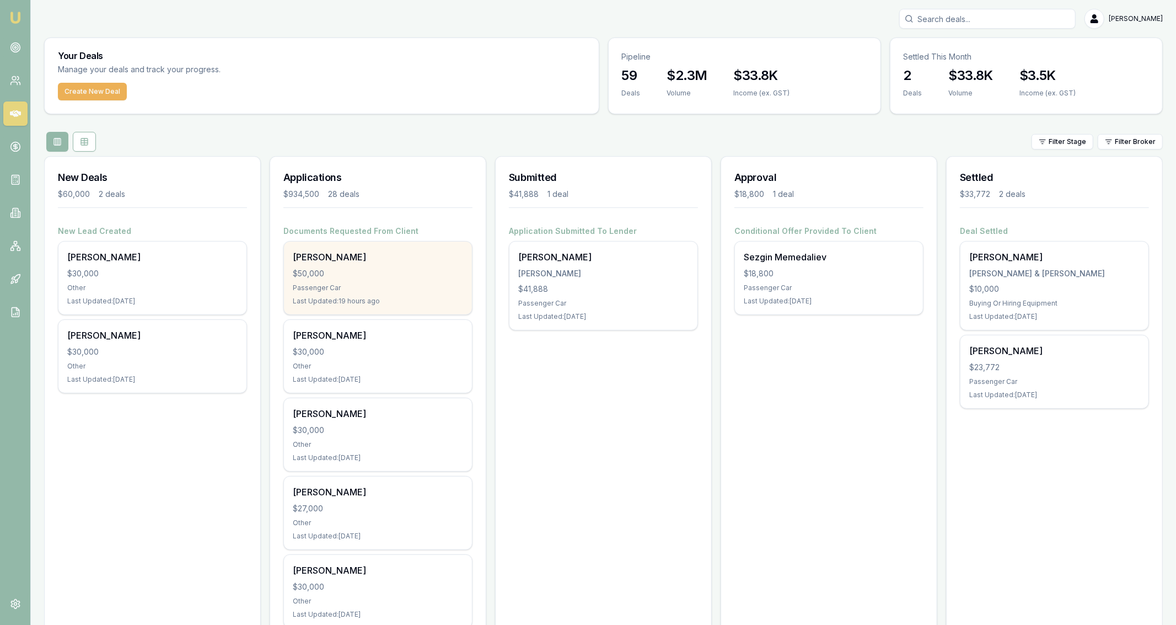
click at [378, 280] on div "Evaan Thomson $50,000 Passenger Car Last Updated: 19 hours ago" at bounding box center [378, 277] width 188 height 73
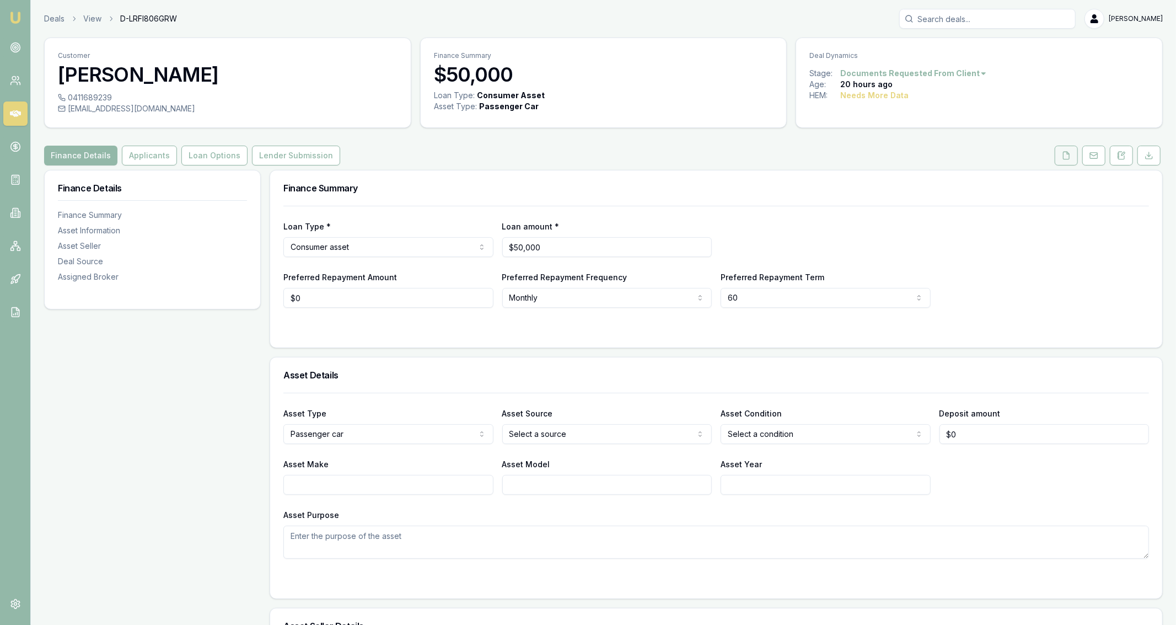
click at [1066, 155] on icon at bounding box center [1066, 155] width 9 height 9
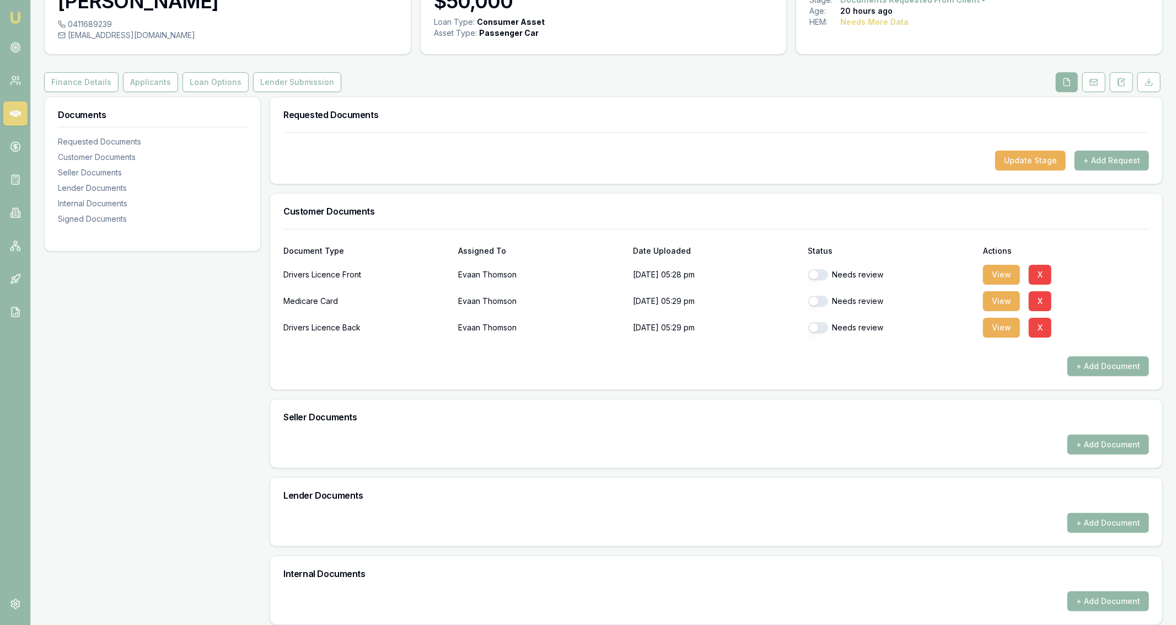
scroll to position [72, 0]
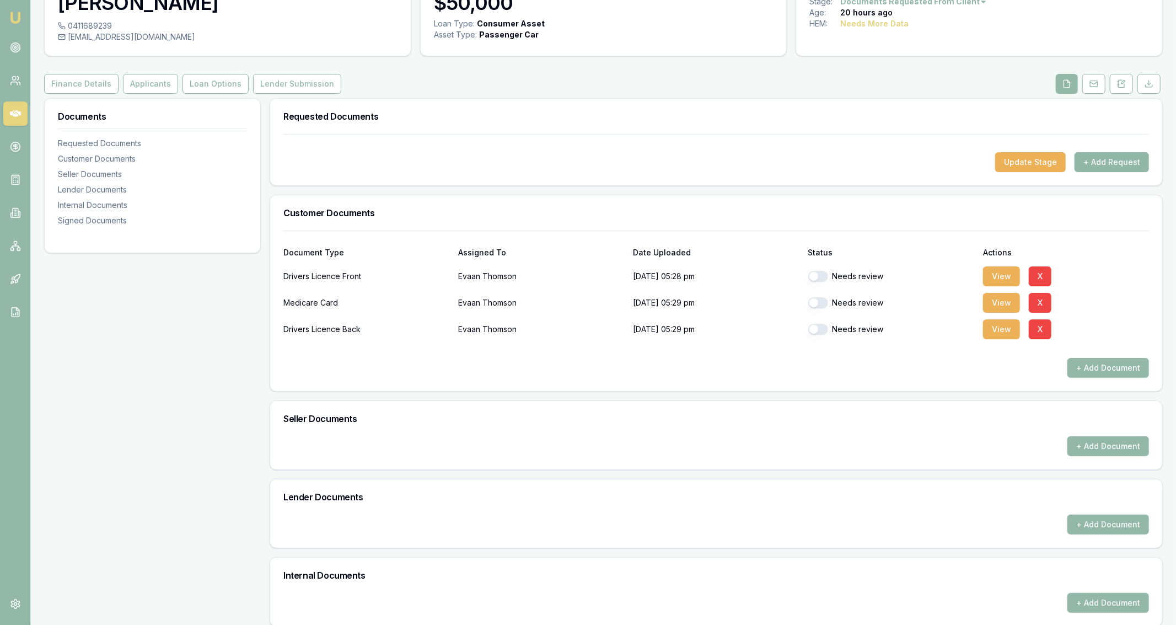
click at [1143, 166] on button "+ Add Request" at bounding box center [1111, 162] width 74 height 20
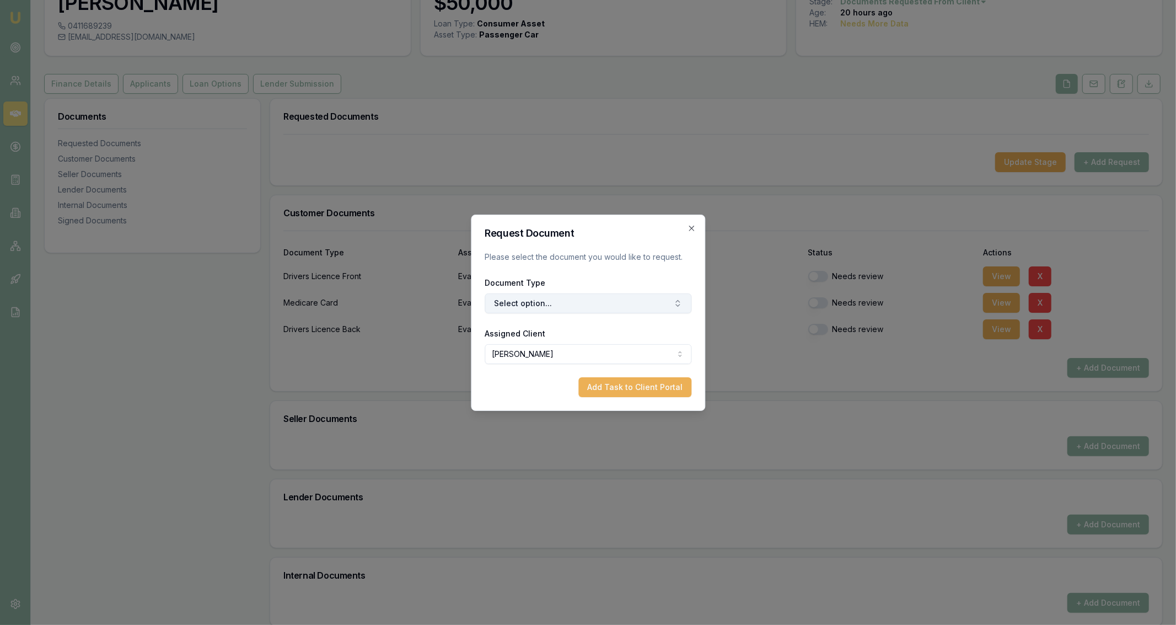
click at [544, 304] on button "Select option..." at bounding box center [588, 303] width 207 height 20
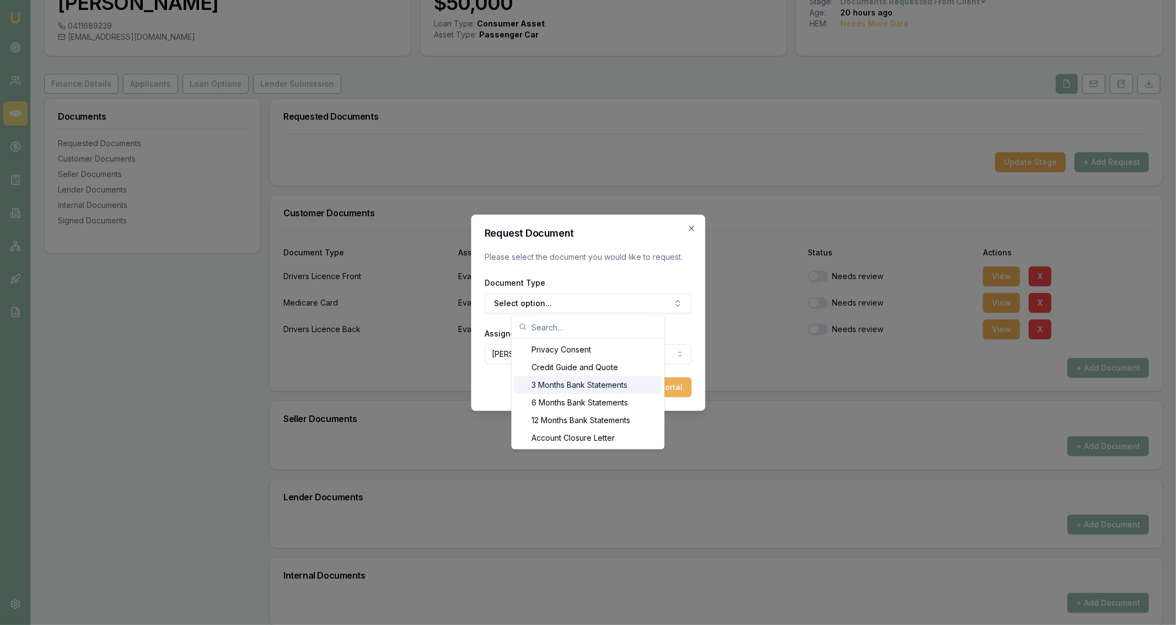
click at [620, 383] on div "3 Months Bank Statements" at bounding box center [588, 385] width 148 height 18
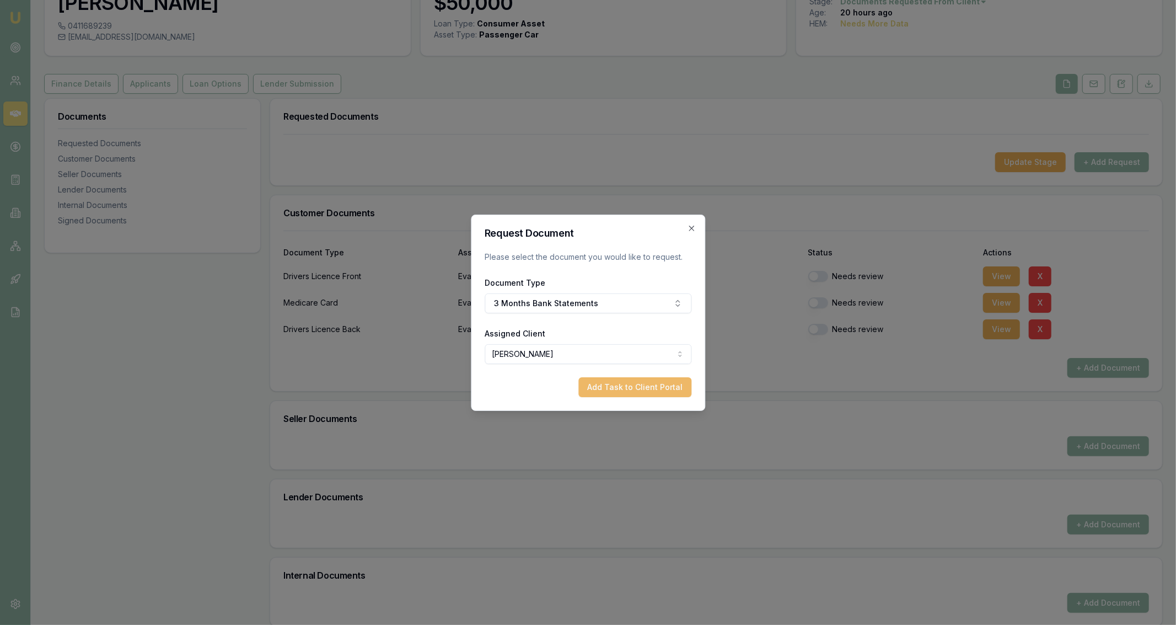
click at [617, 390] on button "Add Task to Client Portal" at bounding box center [634, 387] width 113 height 20
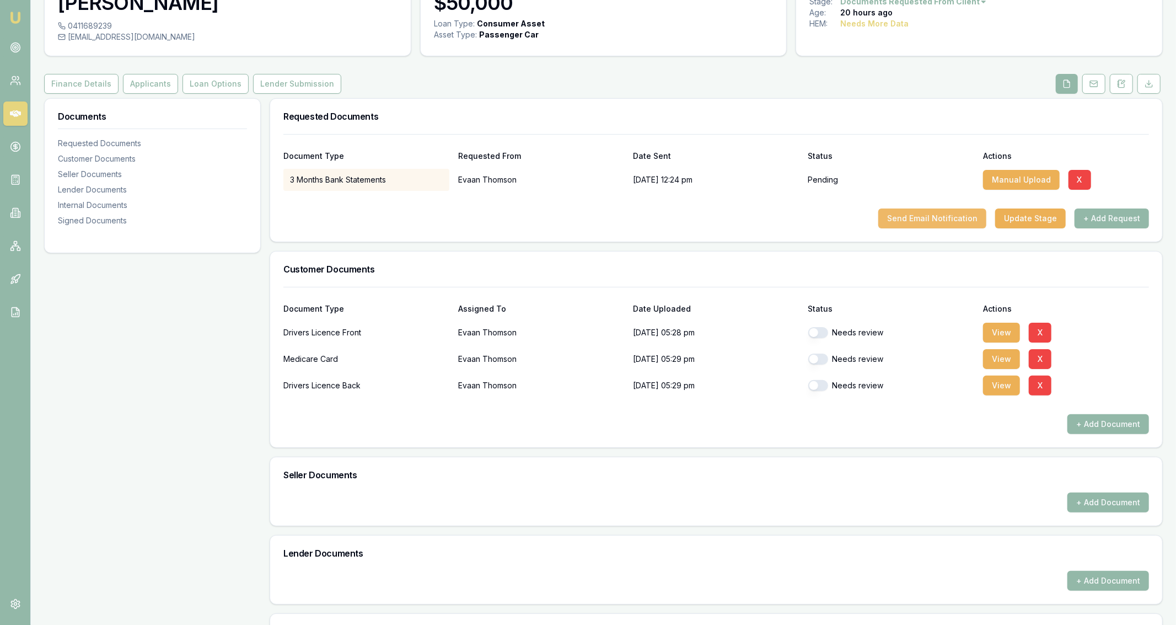
click at [976, 219] on button "Send Email Notification" at bounding box center [932, 218] width 108 height 20
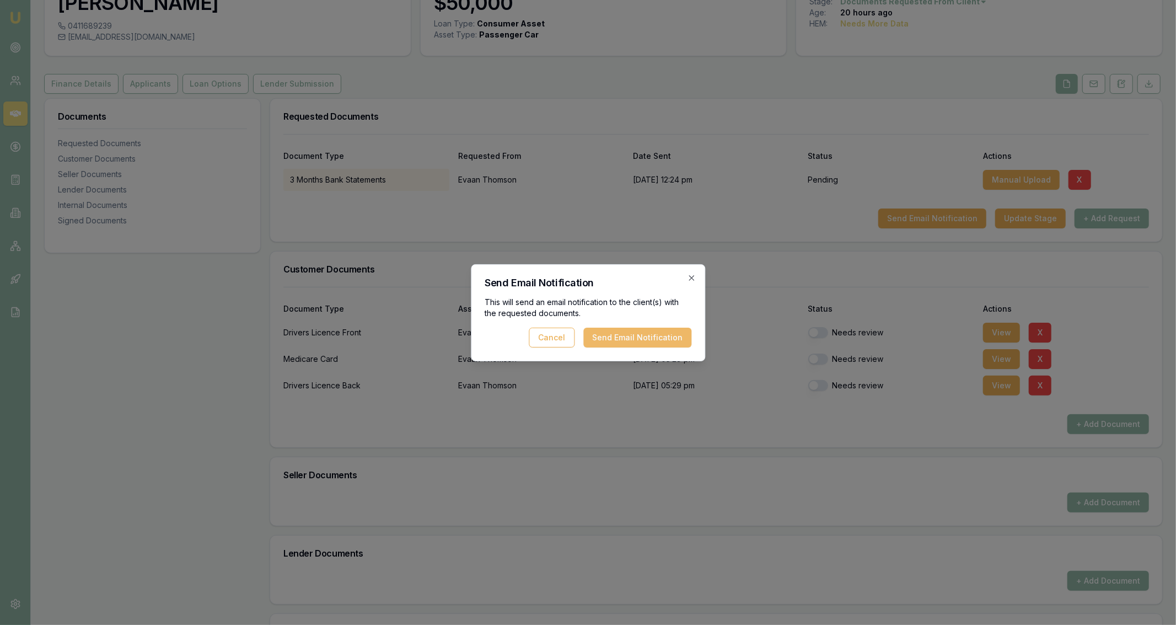
click at [650, 346] on button "Send Email Notification" at bounding box center [637, 337] width 108 height 20
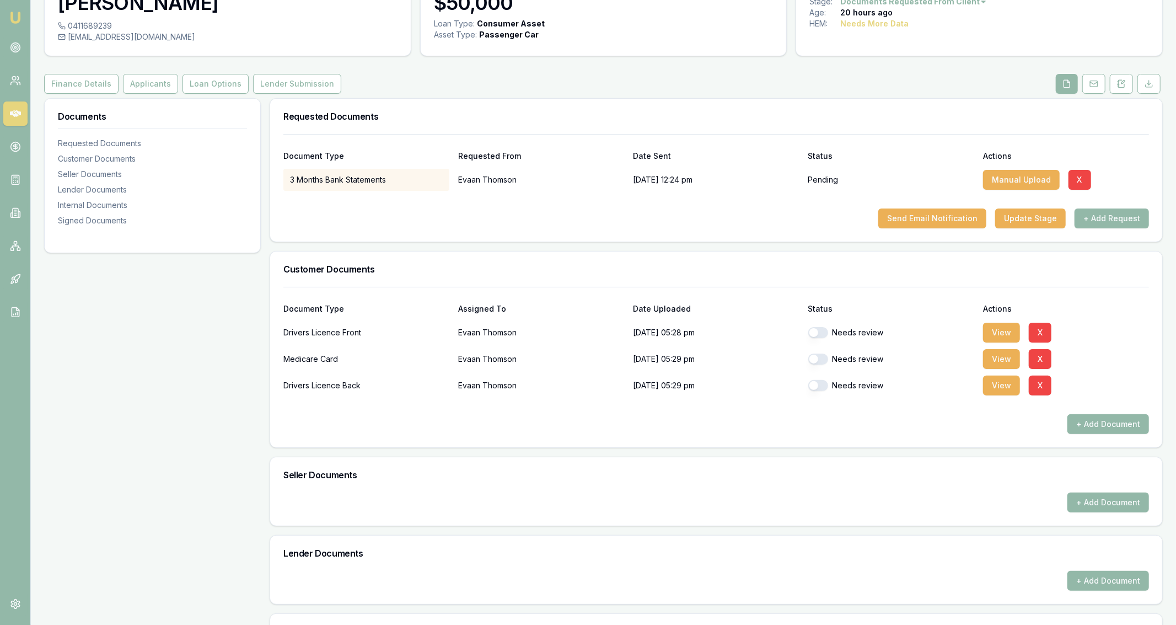
scroll to position [0, 0]
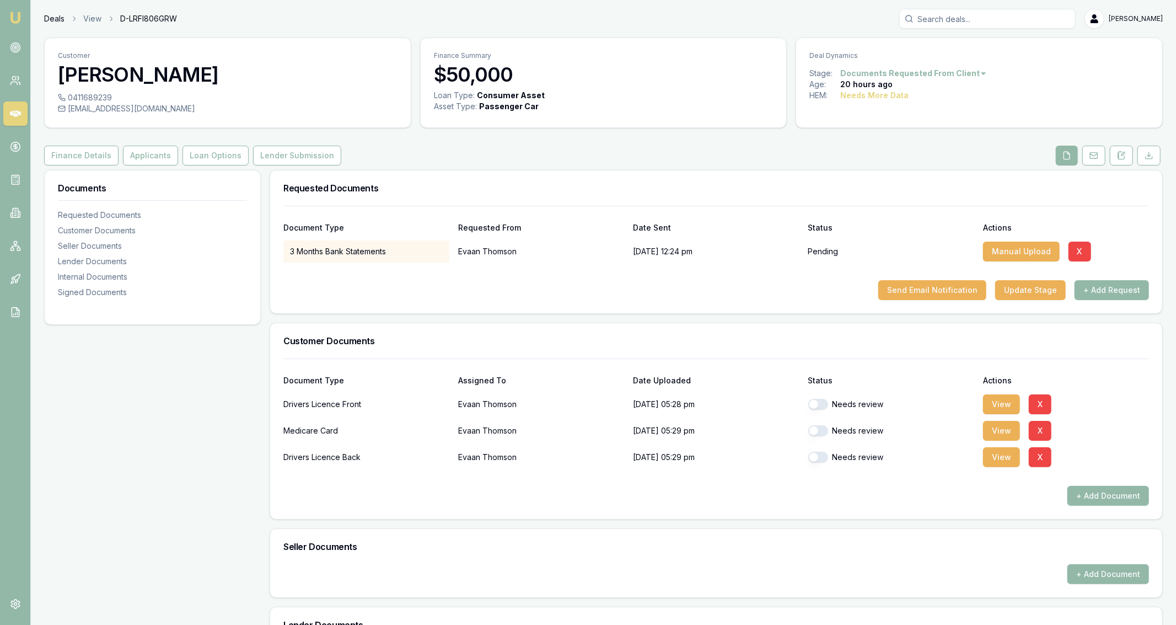
click at [54, 15] on link "Deals" at bounding box center [54, 18] width 20 height 11
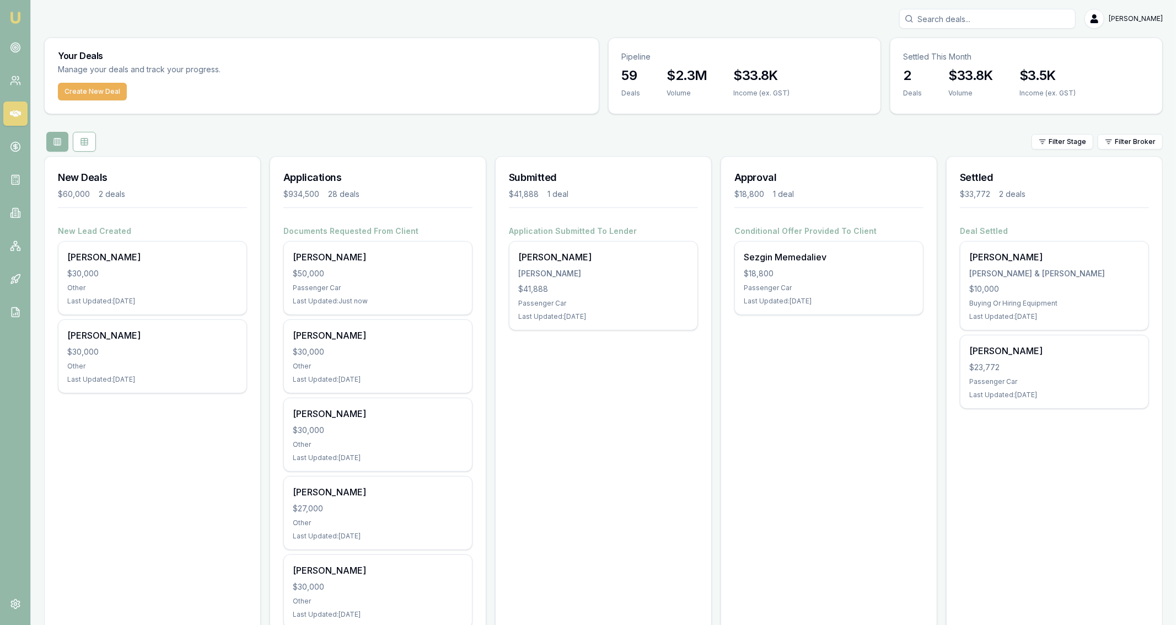
click at [437, 134] on div "Filter Stage Filter Broker" at bounding box center [603, 142] width 1119 height 20
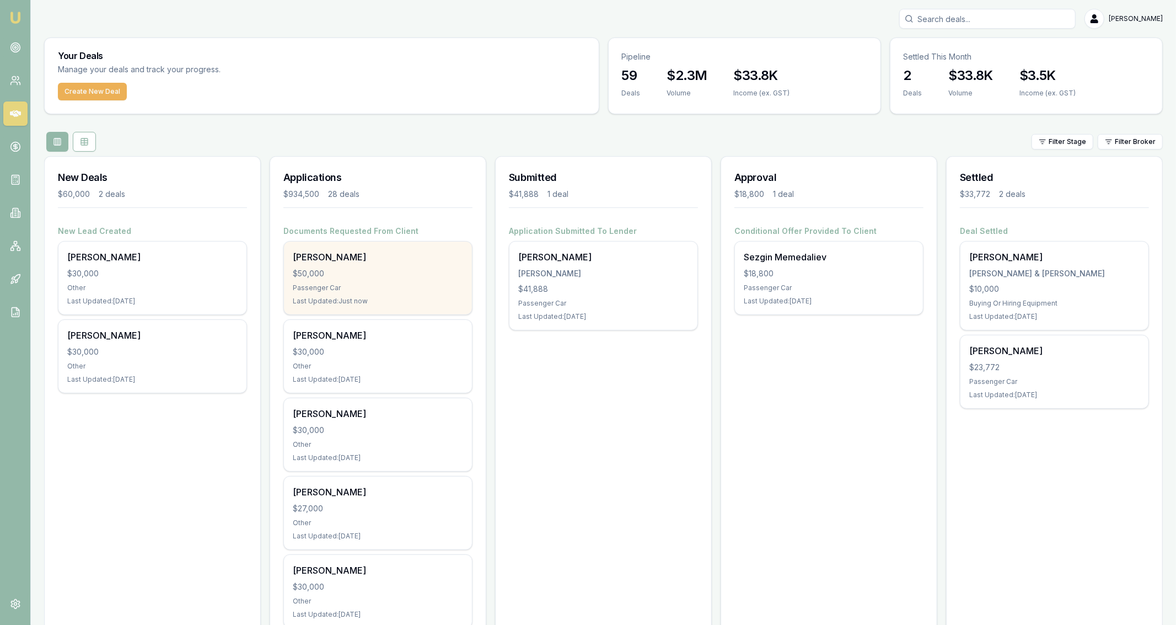
click at [438, 261] on div "[PERSON_NAME]" at bounding box center [378, 256] width 170 height 13
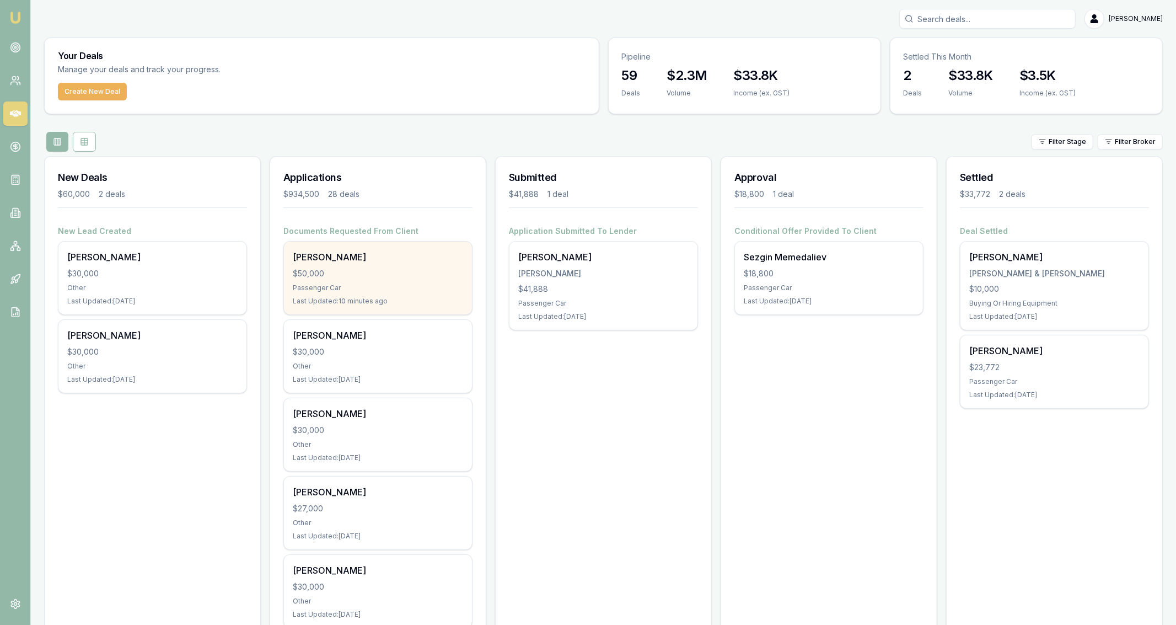
click at [400, 275] on div "$50,000" at bounding box center [378, 273] width 170 height 11
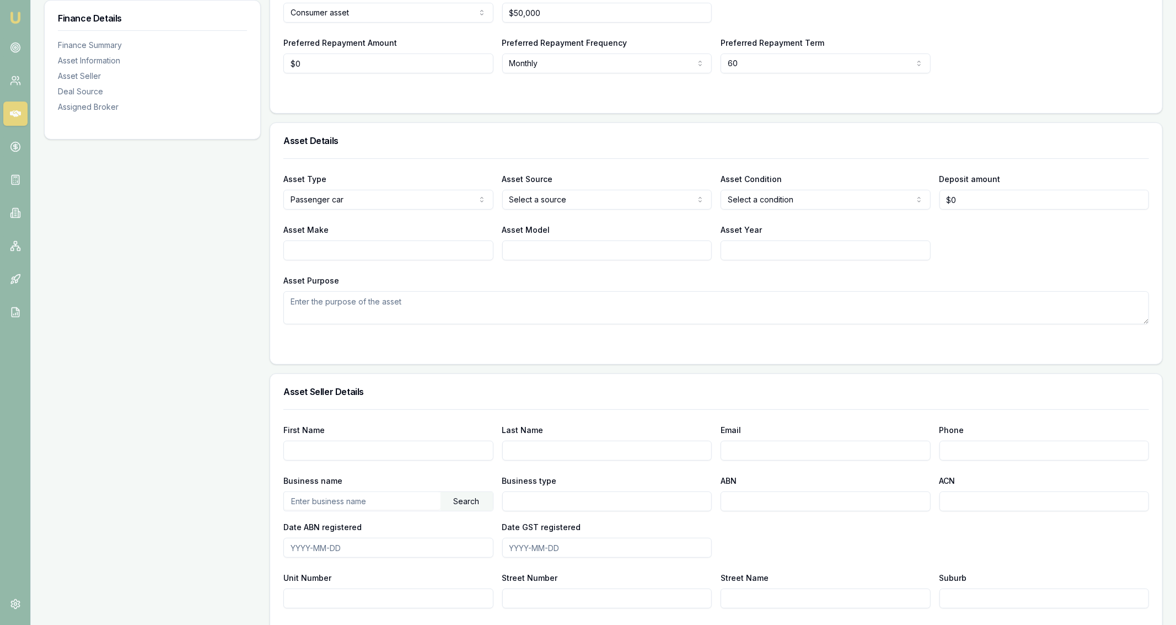
scroll to position [149, 0]
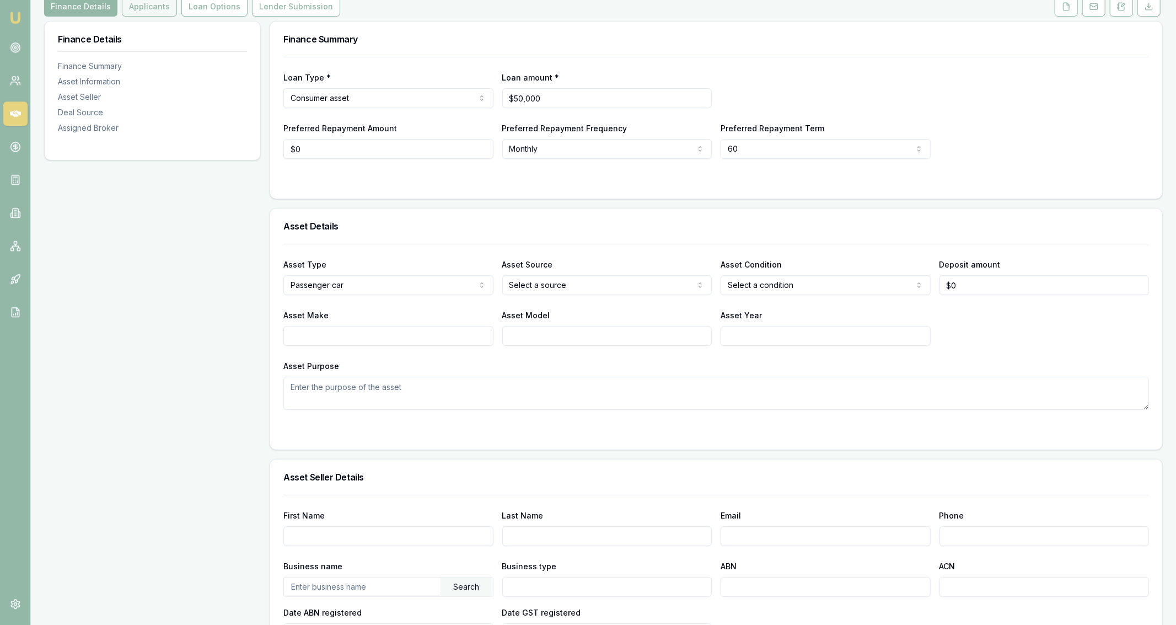
click at [141, 3] on button "Applicants" at bounding box center [149, 7] width 55 height 20
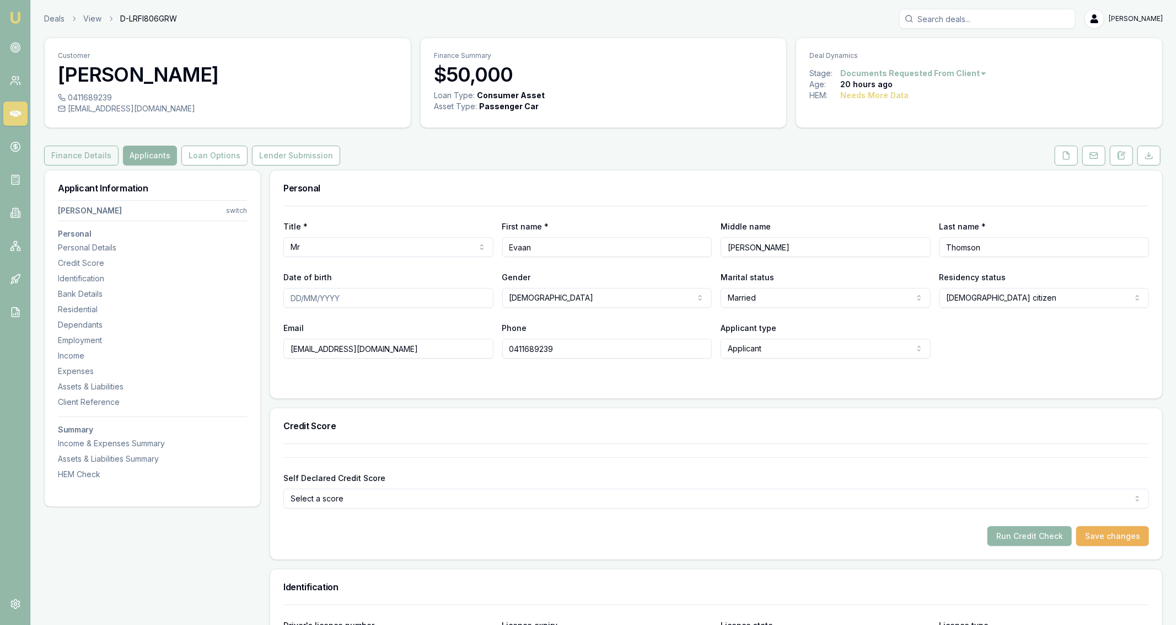
click at [97, 149] on button "Finance Details" at bounding box center [81, 156] width 74 height 20
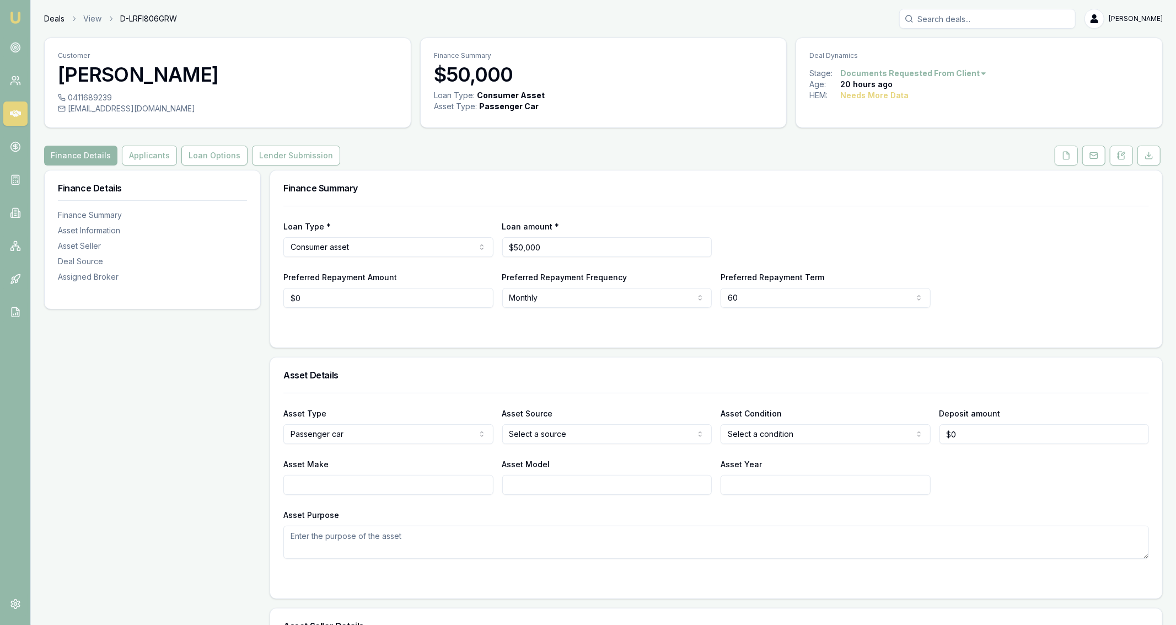
click at [52, 15] on link "Deals" at bounding box center [54, 18] width 20 height 11
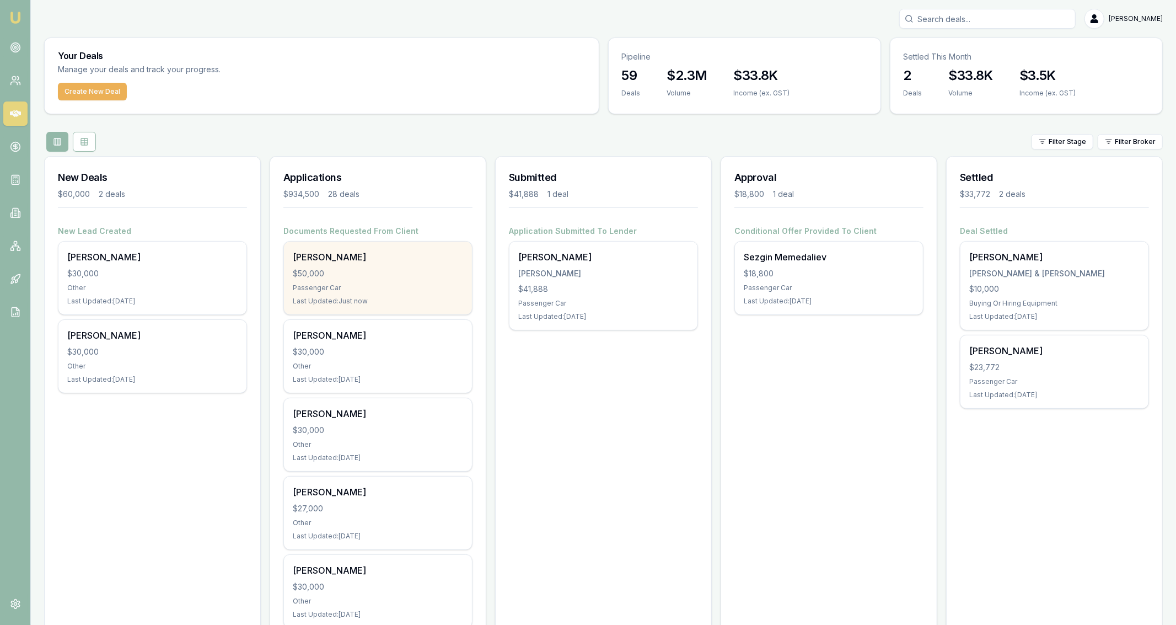
click at [350, 265] on div "[PERSON_NAME] $50,000 Passenger Car Last Updated: Just now" at bounding box center [378, 277] width 188 height 73
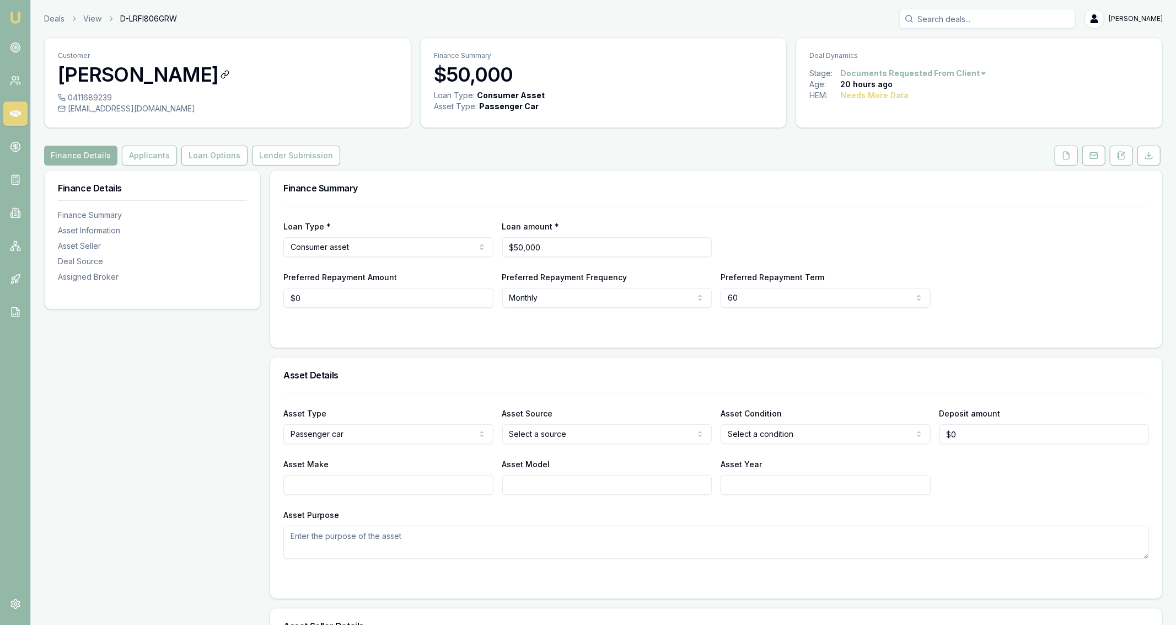
click at [169, 85] on h3 "[PERSON_NAME]" at bounding box center [228, 74] width 340 height 22
drag, startPoint x: 57, startPoint y: 71, endPoint x: 230, endPoint y: 78, distance: 173.8
click at [230, 78] on div "Customer [PERSON_NAME]" at bounding box center [228, 65] width 366 height 54
copy h3 "Evaan Thomson"
click at [611, 153] on div "Finance Details Applicants Loan Options Lender Submission" at bounding box center [603, 156] width 1119 height 20
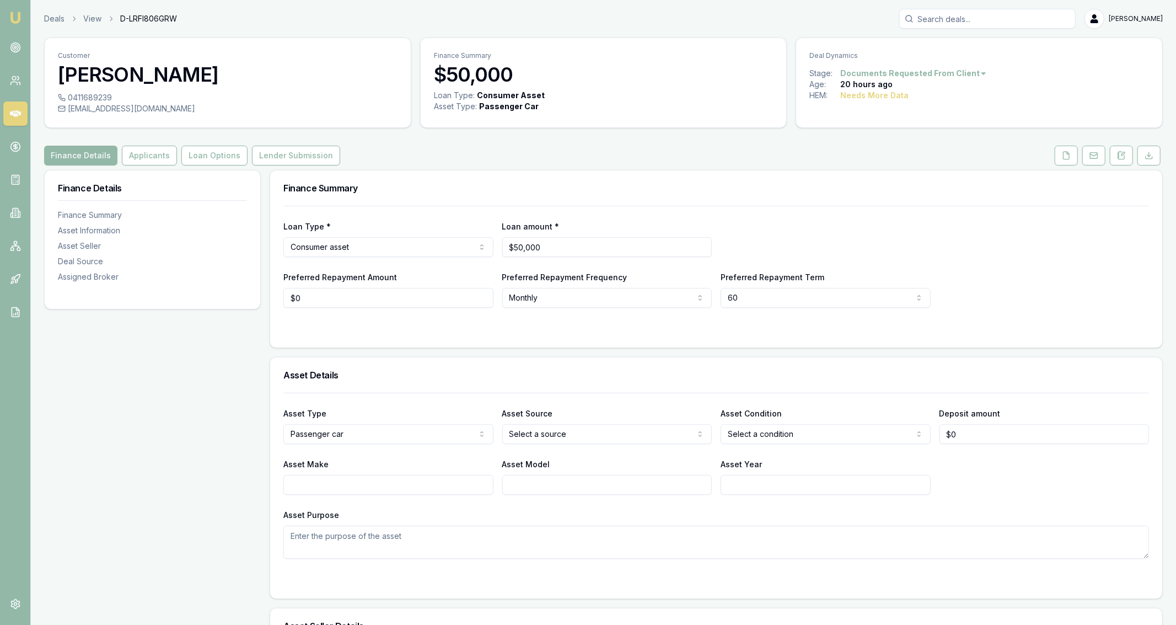
click at [611, 153] on div "Finance Details Applicants Loan Options Lender Submission" at bounding box center [603, 156] width 1119 height 20
click at [600, 244] on input "50000" at bounding box center [607, 247] width 210 height 20
click at [615, 184] on h3 "Finance Summary" at bounding box center [716, 188] width 866 height 9
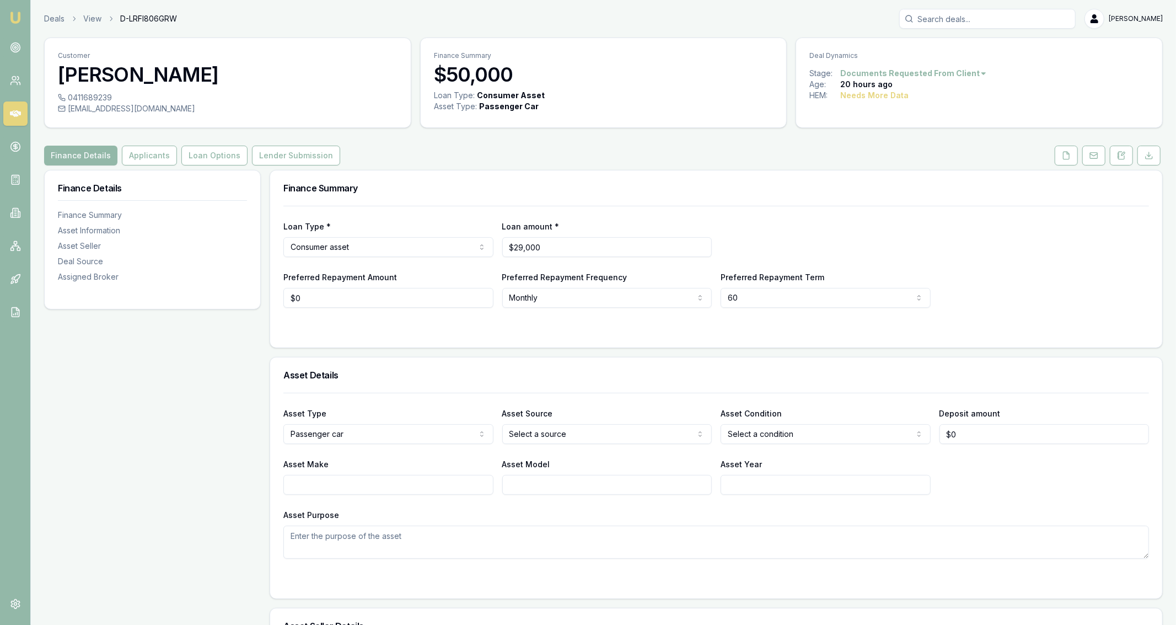
type input "$50,000"
click at [1071, 150] on button at bounding box center [1066, 156] width 23 height 20
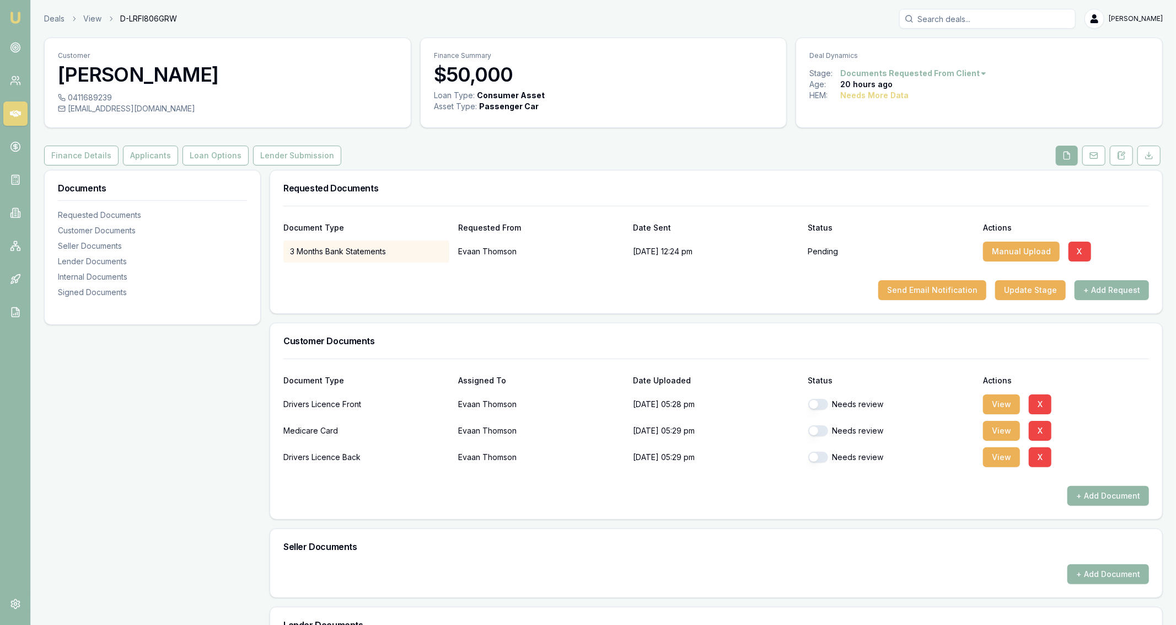
click at [1097, 278] on div at bounding box center [716, 271] width 866 height 18
click at [1099, 288] on button "+ Add Request" at bounding box center [1111, 290] width 74 height 20
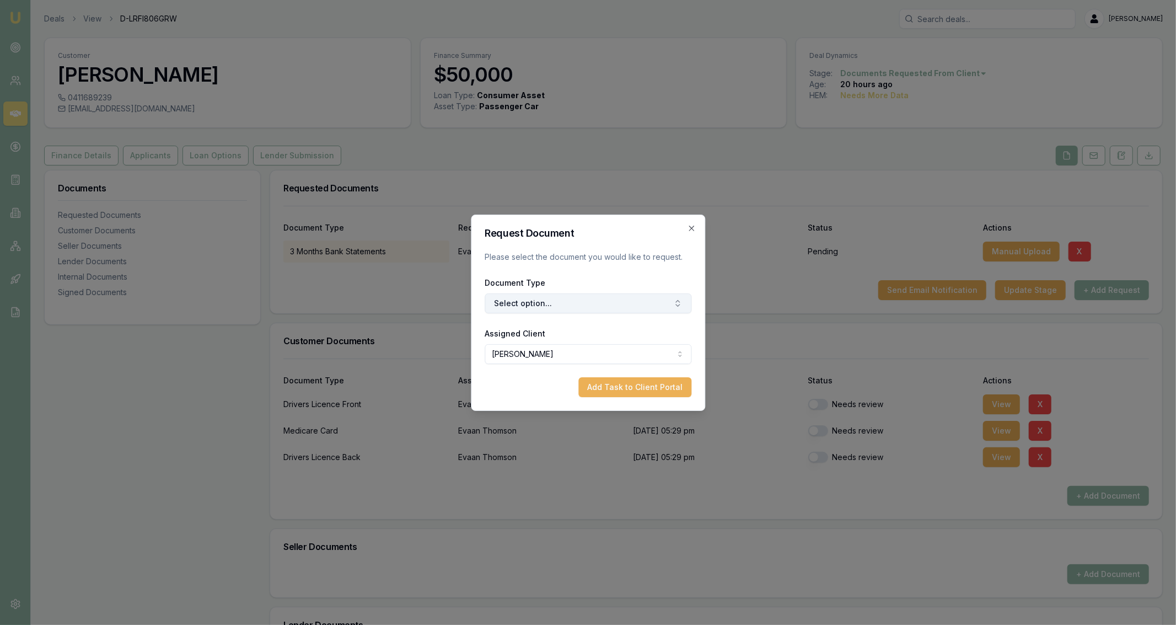
click at [568, 305] on button "Select option..." at bounding box center [588, 303] width 207 height 20
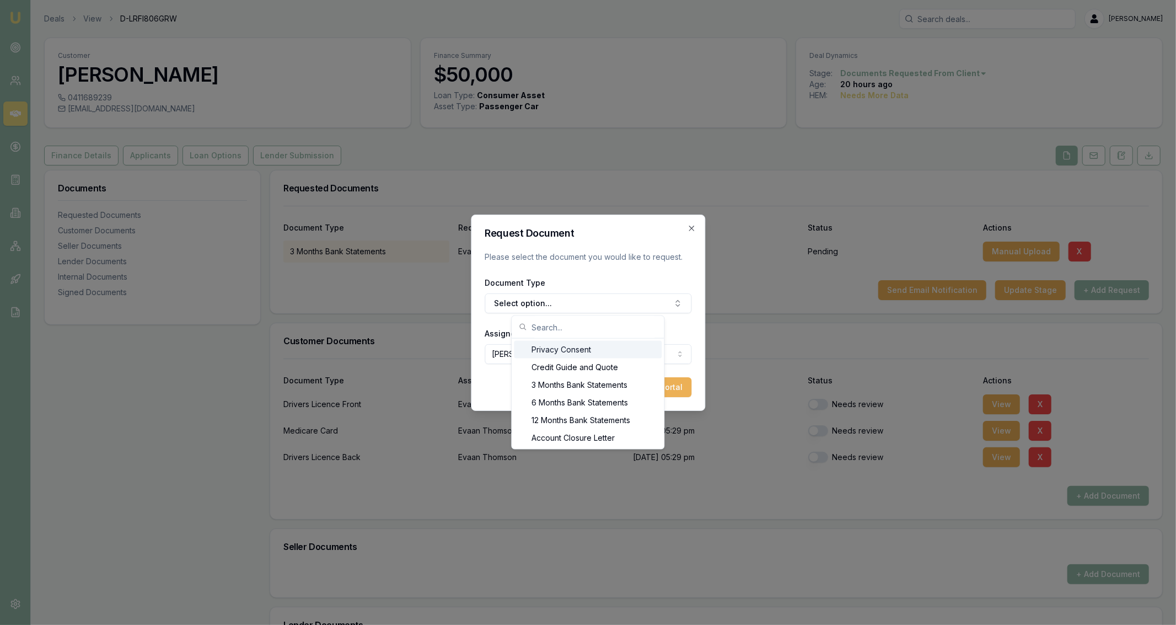
click at [579, 331] on input "text" at bounding box center [595, 327] width 126 height 22
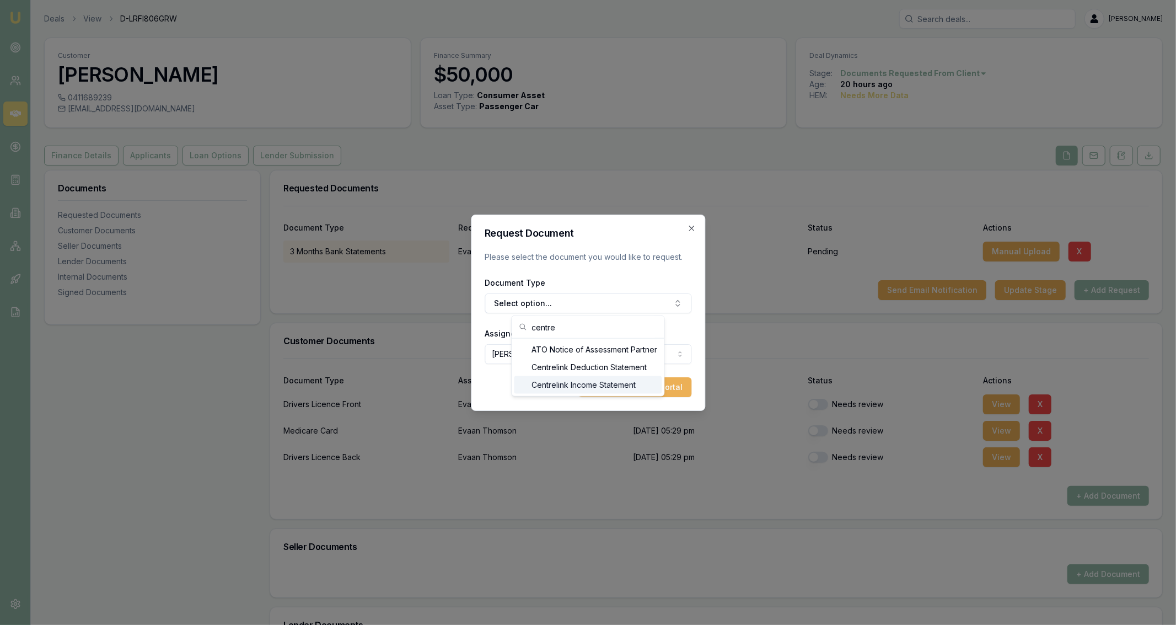
type input "centre"
click at [612, 383] on div "Centrelink Income Statement" at bounding box center [588, 385] width 148 height 18
click at [641, 392] on button "Add Task to Client Portal" at bounding box center [634, 387] width 113 height 20
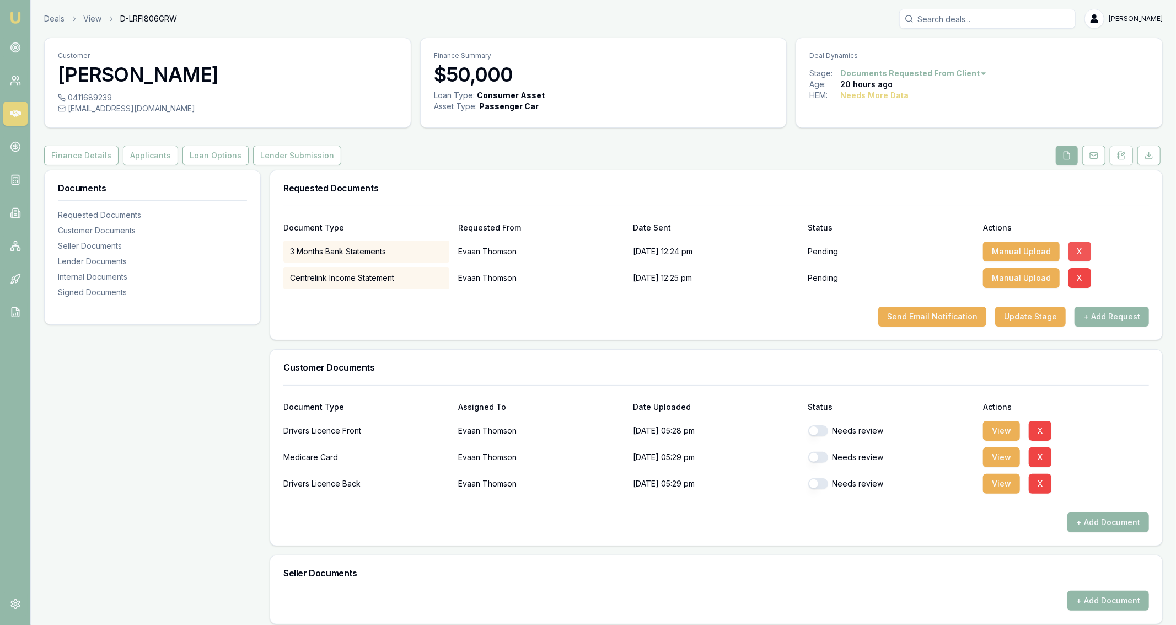
click at [1083, 249] on button "X" at bounding box center [1079, 251] width 23 height 20
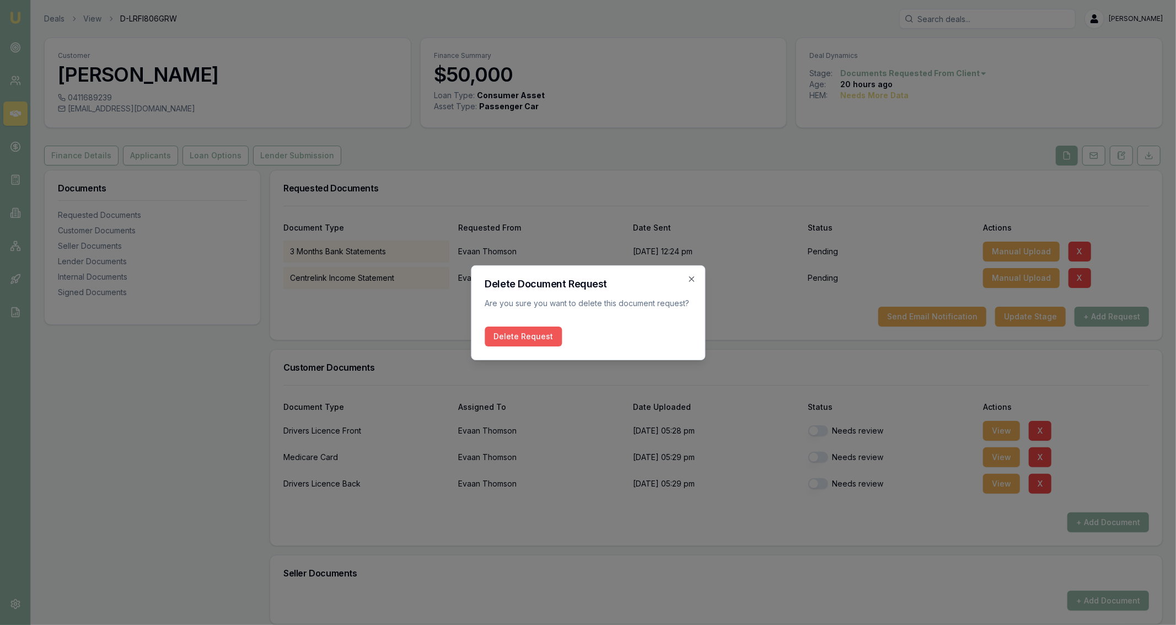
click at [524, 338] on button "Delete Request" at bounding box center [523, 336] width 77 height 20
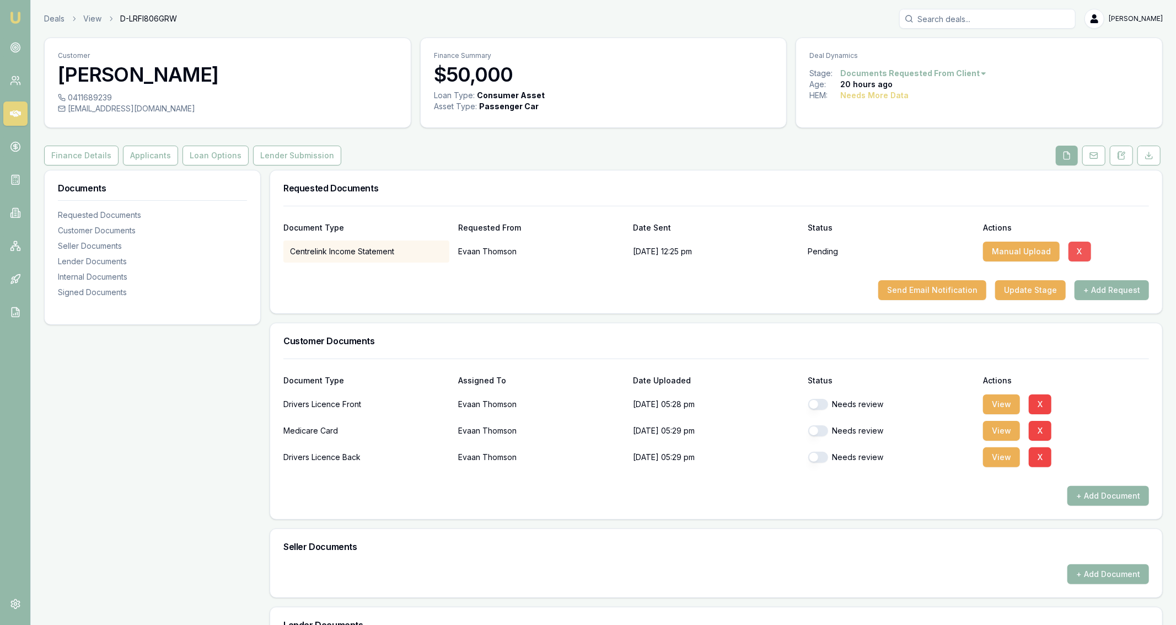
click at [1076, 248] on button "X" at bounding box center [1079, 251] width 23 height 20
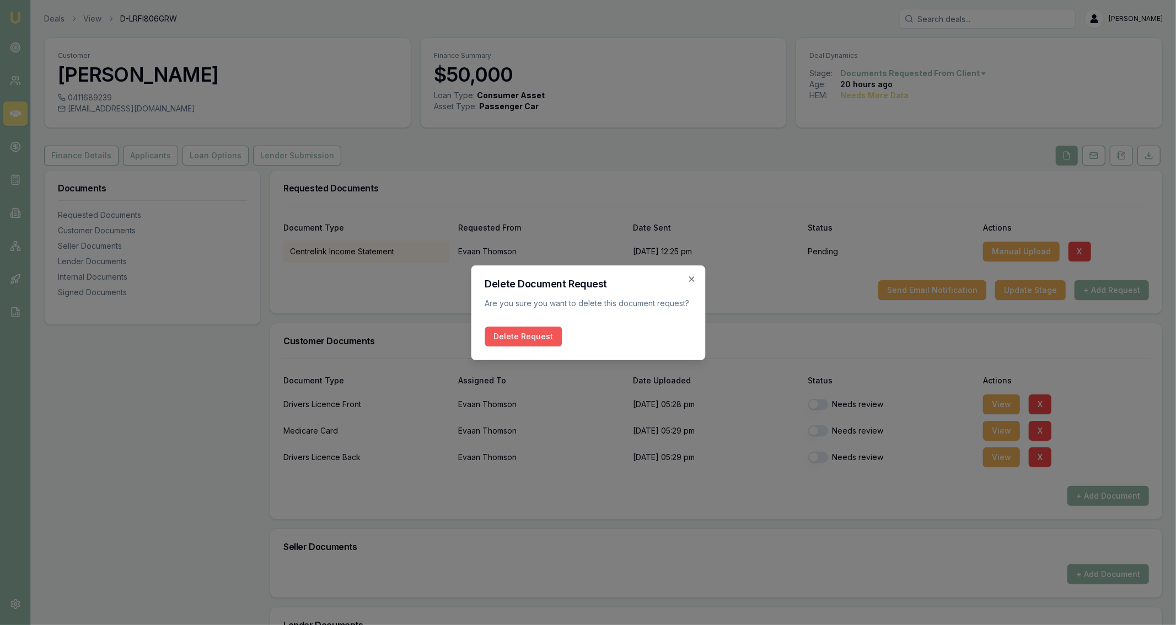
click at [536, 338] on button "Delete Request" at bounding box center [523, 336] width 77 height 20
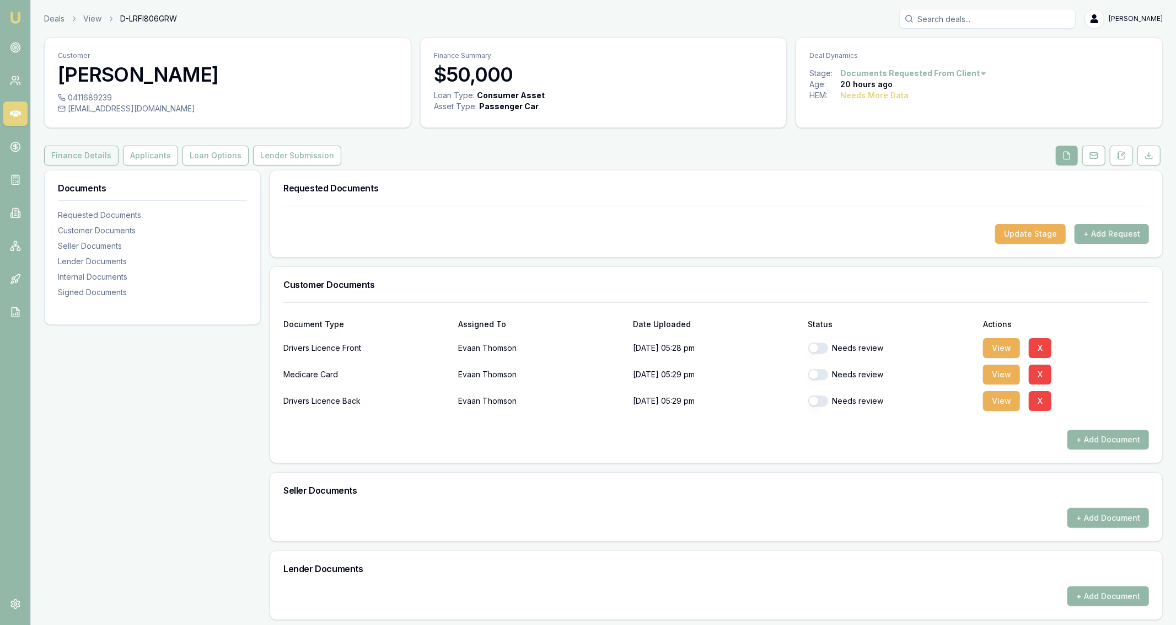
click at [98, 162] on button "Finance Details" at bounding box center [81, 156] width 74 height 20
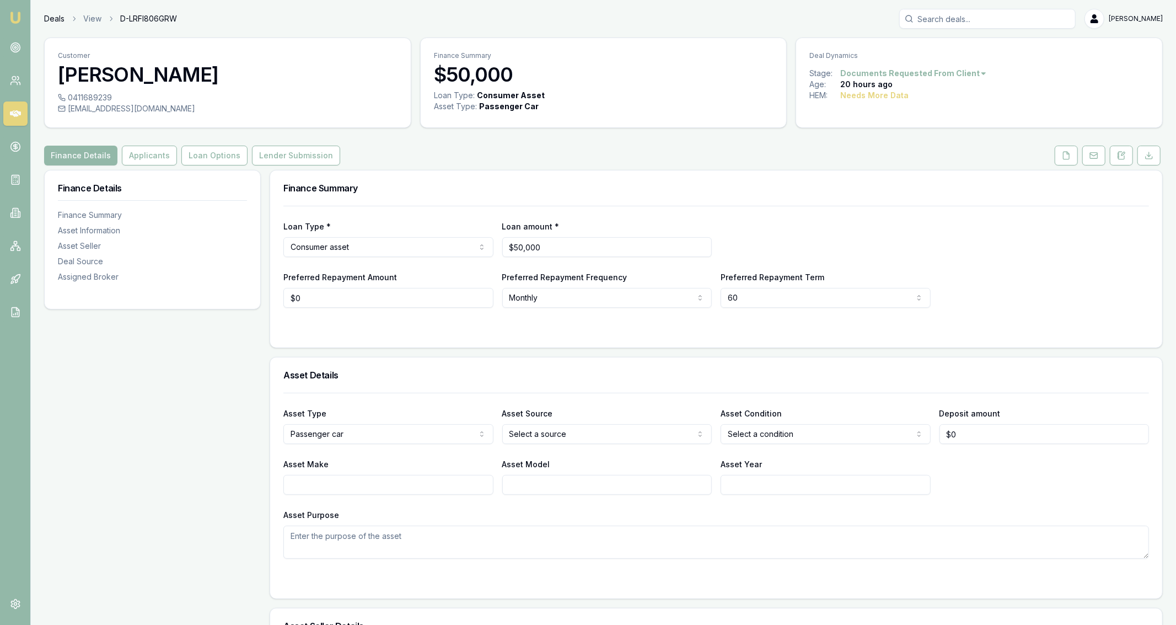
click at [50, 14] on link "Deals" at bounding box center [54, 18] width 20 height 11
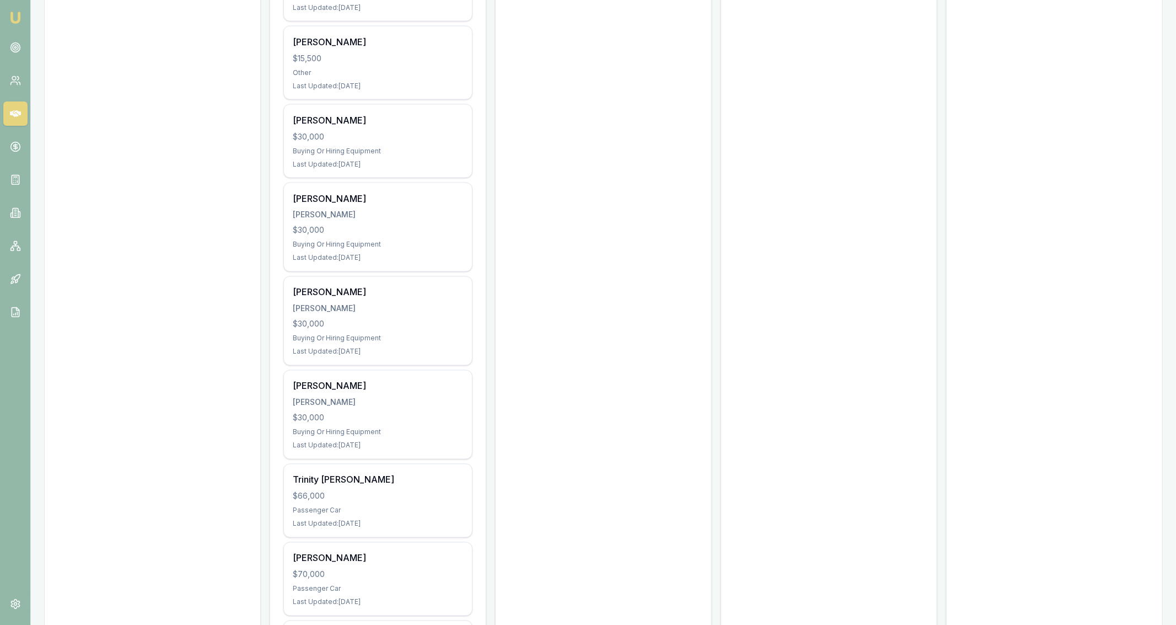
scroll to position [1927, 0]
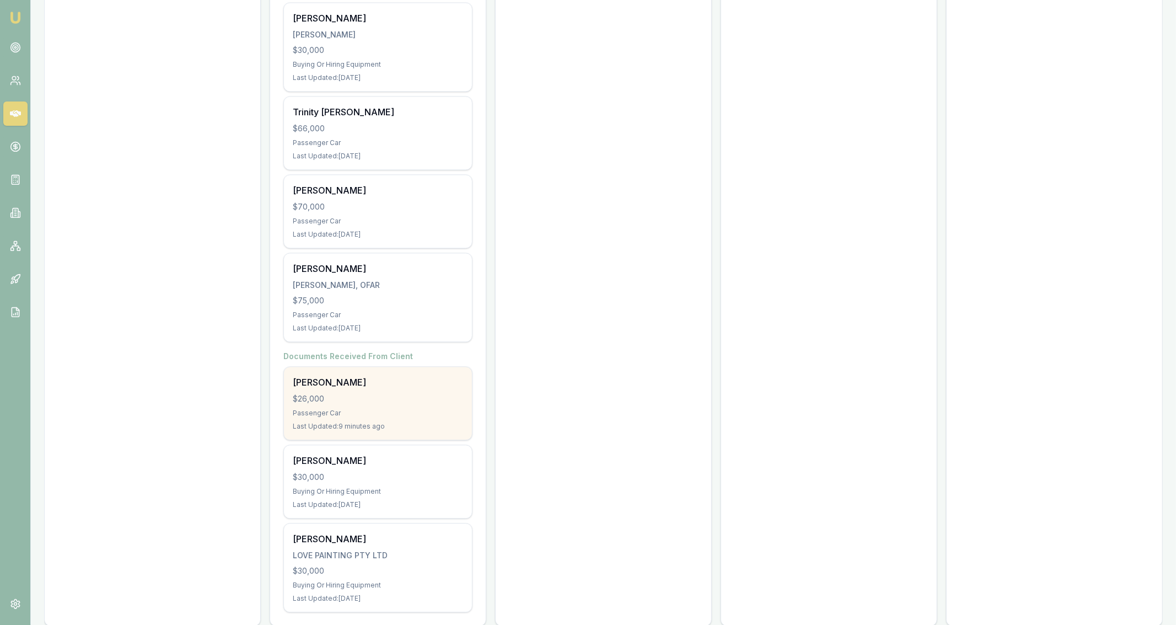
click at [408, 400] on div "Jordan Campbell $26,000 Passenger Car Last Updated: 9 minutes ago" at bounding box center [378, 403] width 188 height 73
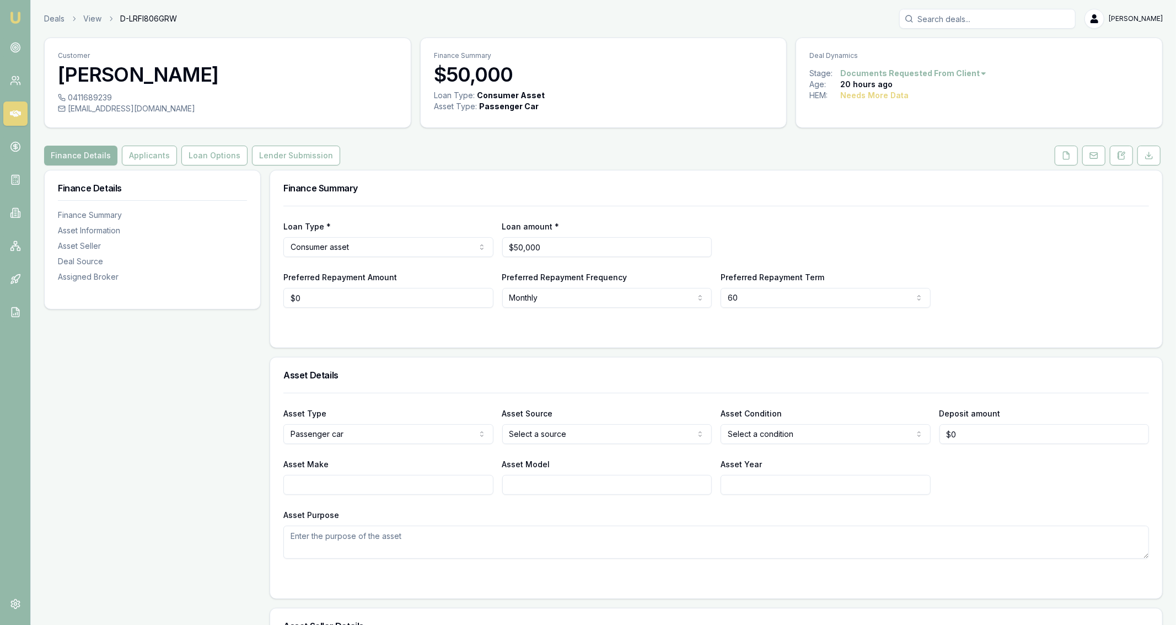
click at [47, 5] on div "Deals View D-LRFI806GRW Jackson Fanfulla Toggle Menu Customer Evaan Thomson 041…" at bounding box center [588, 613] width 1176 height 1226
click at [55, 21] on link "Deals" at bounding box center [54, 18] width 20 height 11
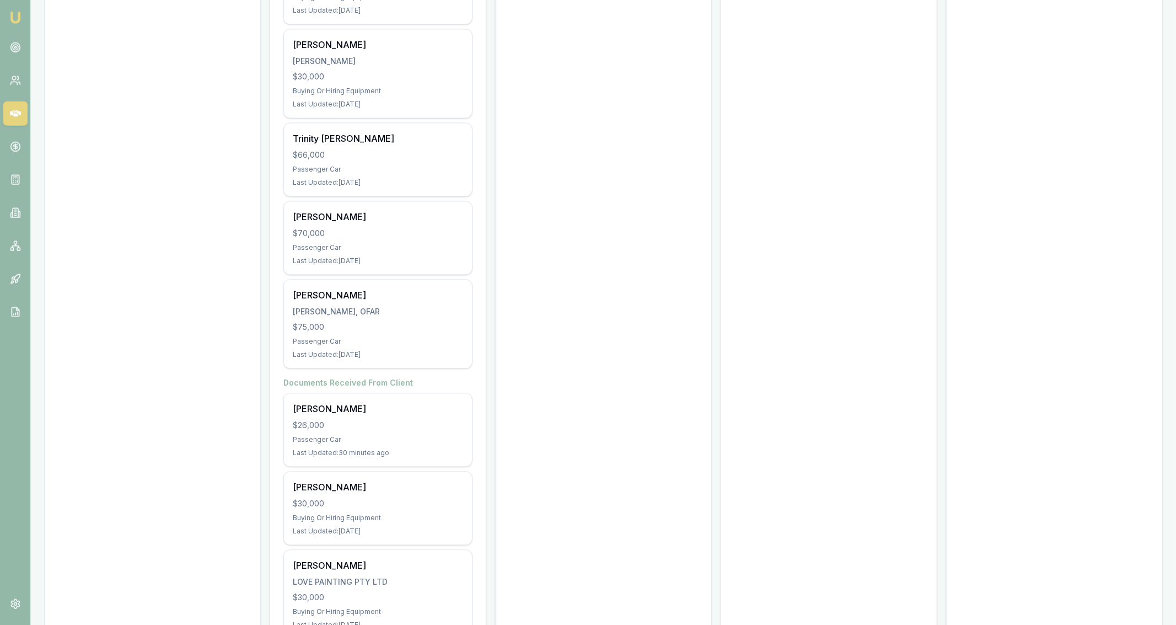
scroll to position [1927, 0]
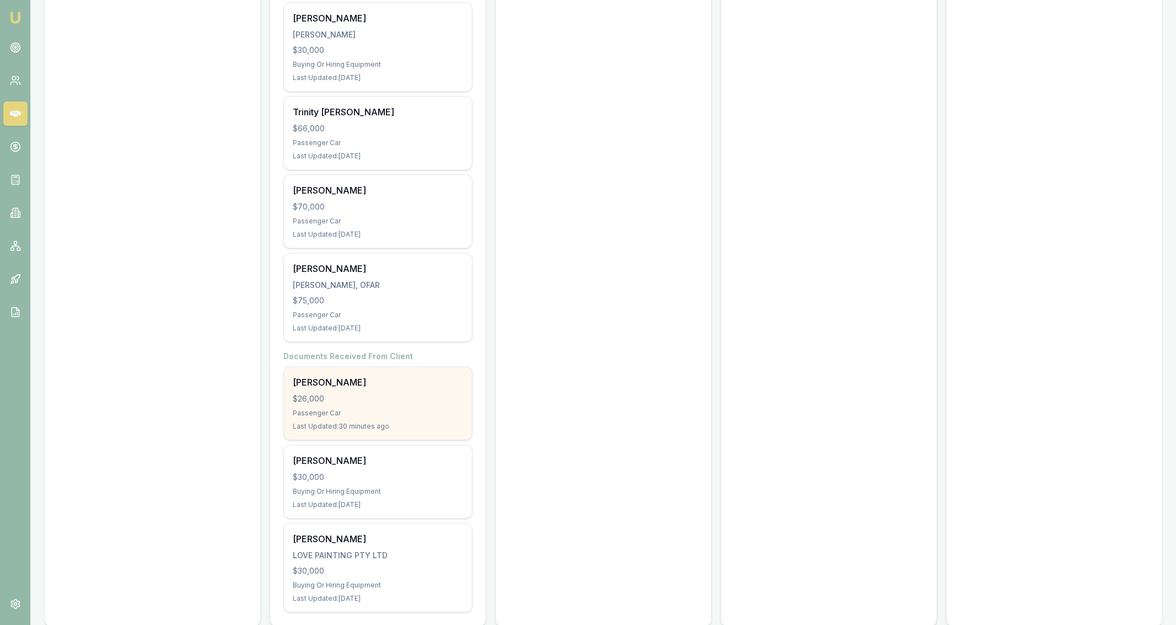
click at [423, 375] on div "[PERSON_NAME]" at bounding box center [378, 381] width 170 height 13
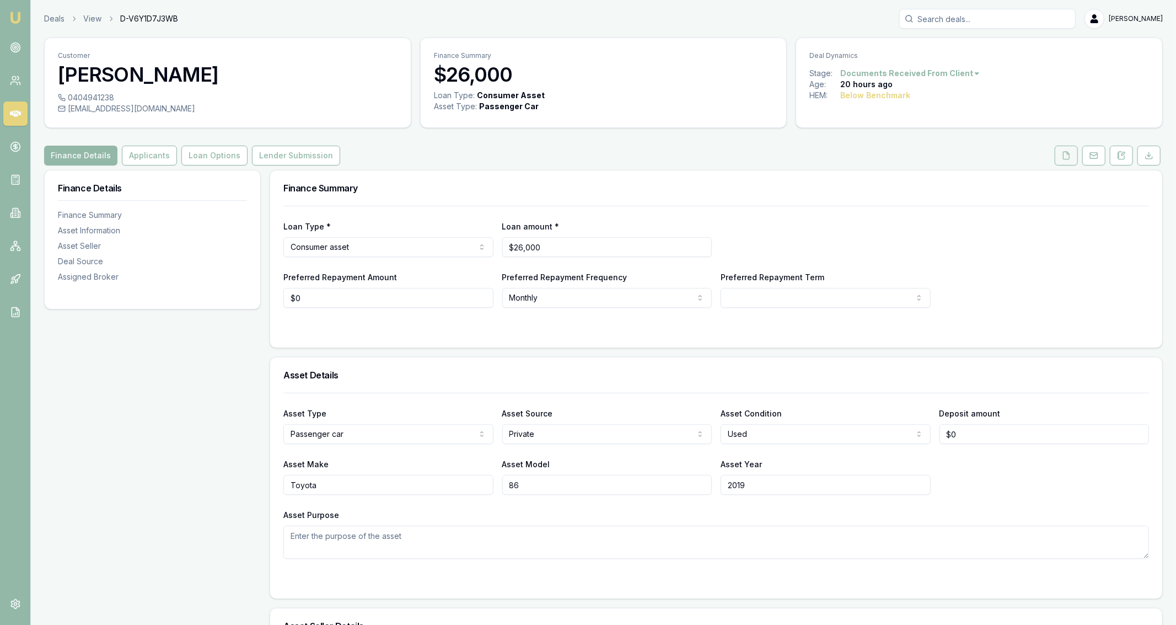
click at [1068, 148] on button at bounding box center [1066, 156] width 23 height 20
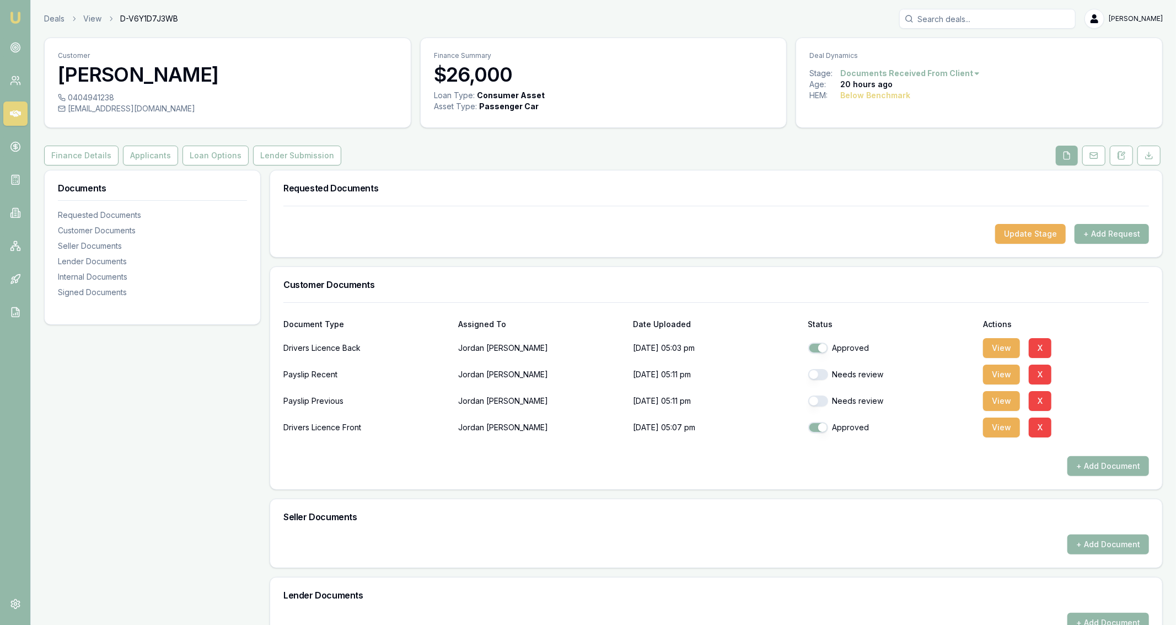
click at [1097, 237] on button "+ Add Request" at bounding box center [1111, 234] width 74 height 20
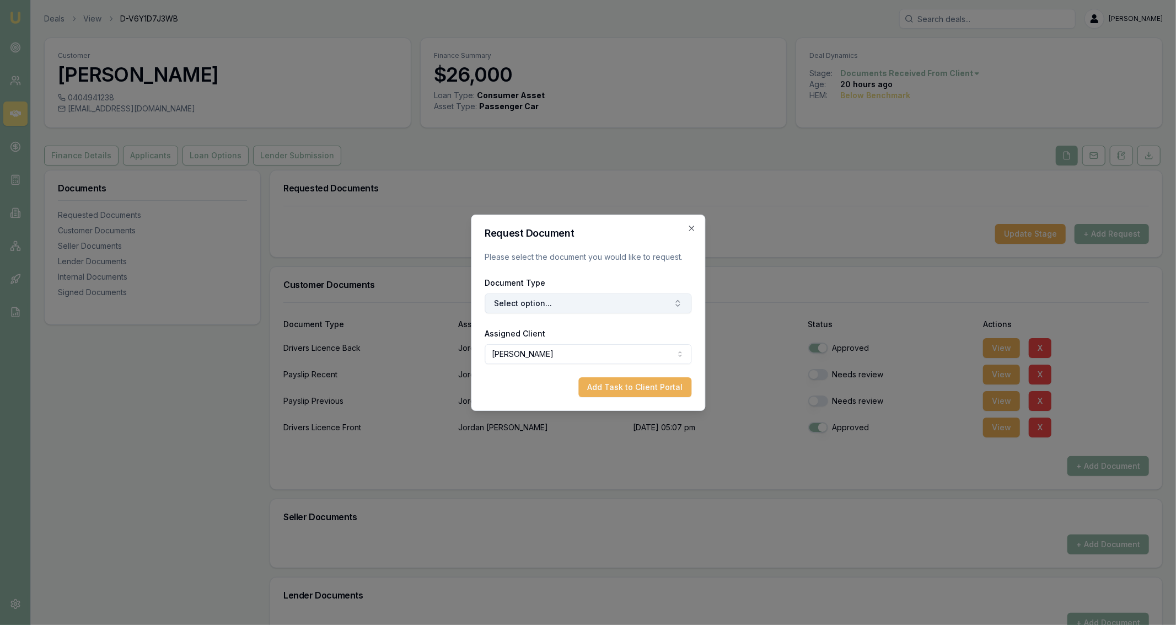
click at [497, 300] on button "Select option..." at bounding box center [588, 303] width 207 height 20
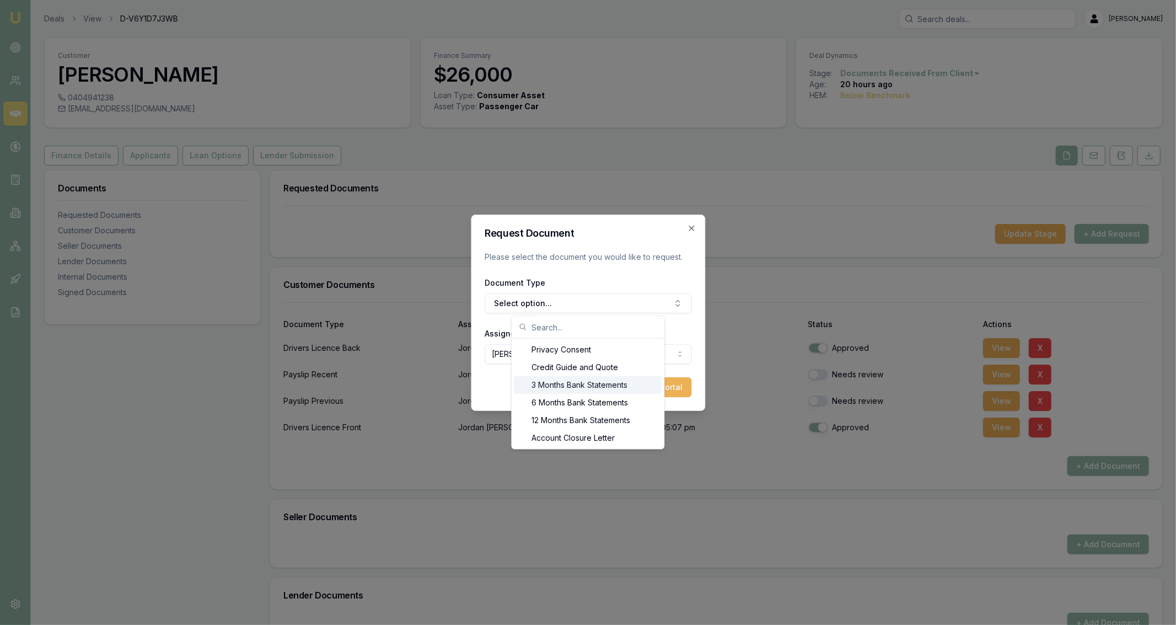
click at [553, 385] on div "3 Months Bank Statements" at bounding box center [588, 385] width 148 height 18
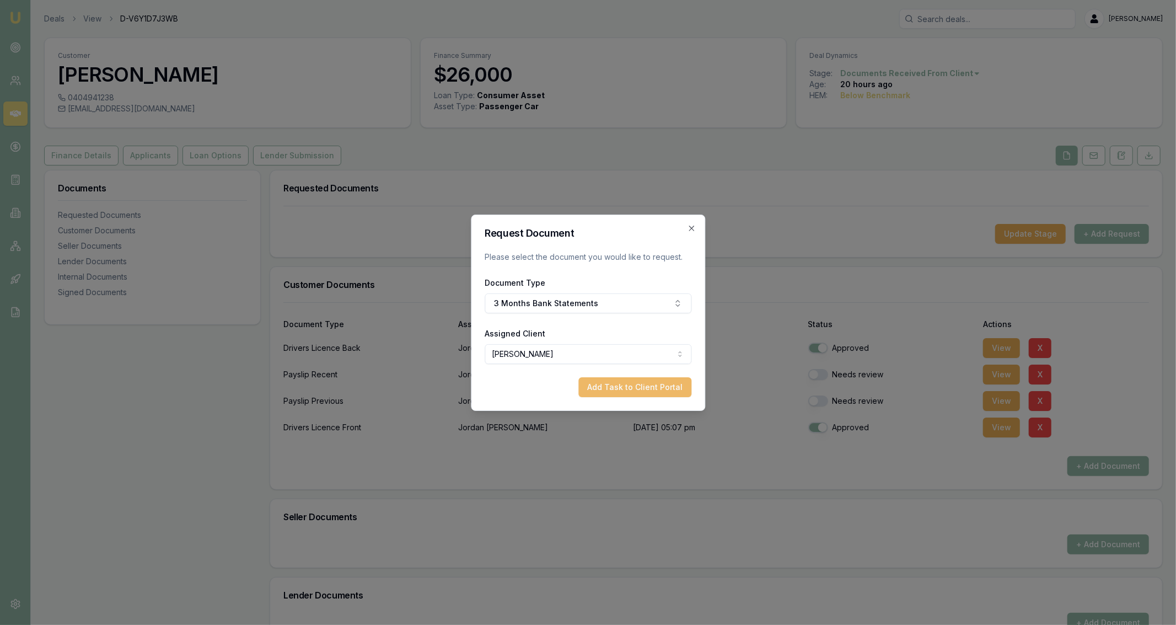
click at [624, 396] on button "Add Task to Client Portal" at bounding box center [634, 387] width 113 height 20
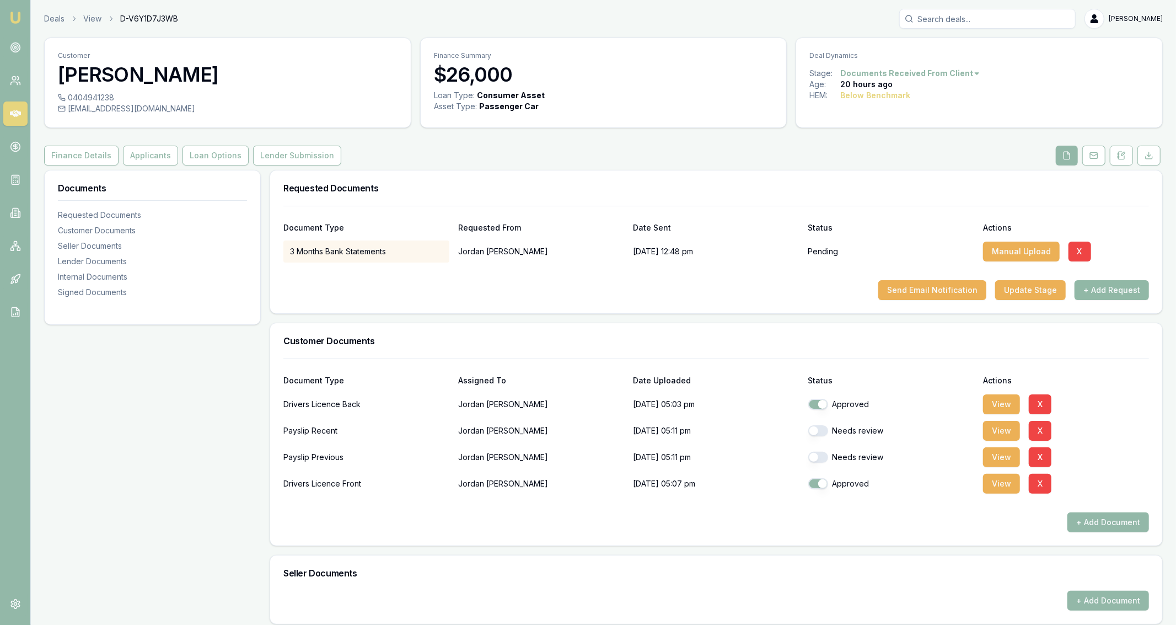
click at [1104, 291] on button "+ Add Request" at bounding box center [1111, 290] width 74 height 20
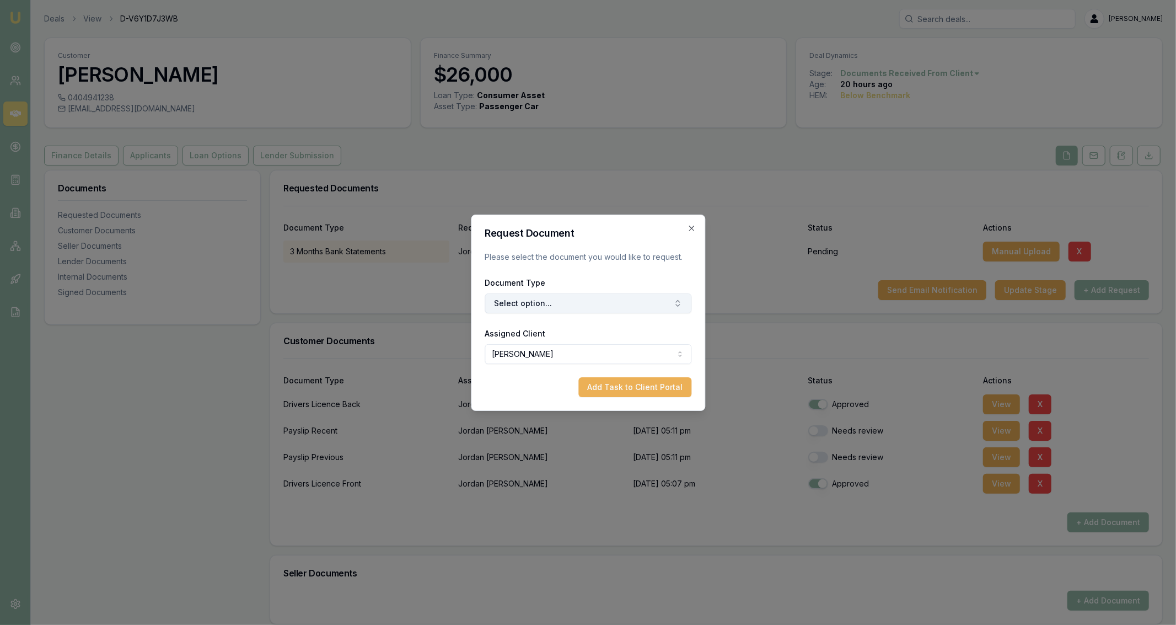
click at [501, 305] on button "Select option..." at bounding box center [588, 303] width 207 height 20
type input "centre"
click at [592, 391] on div "Centrelink Income Statement" at bounding box center [588, 385] width 148 height 18
click at [645, 395] on button "Add Task to Client Portal" at bounding box center [634, 387] width 113 height 20
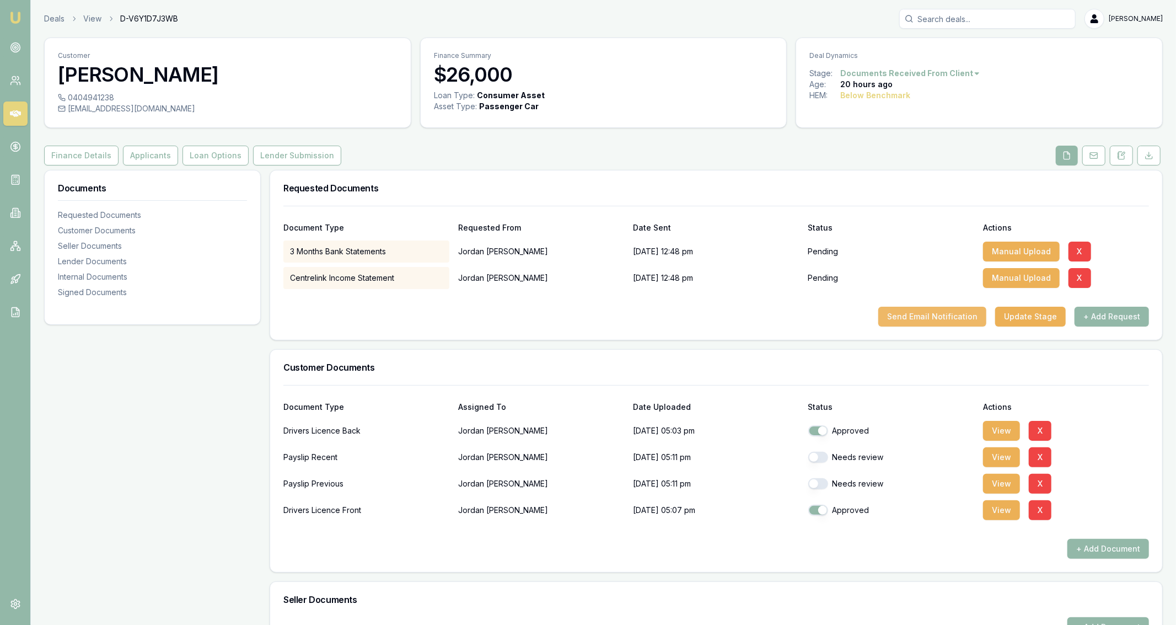
click at [949, 316] on button "Send Email Notification" at bounding box center [932, 317] width 108 height 20
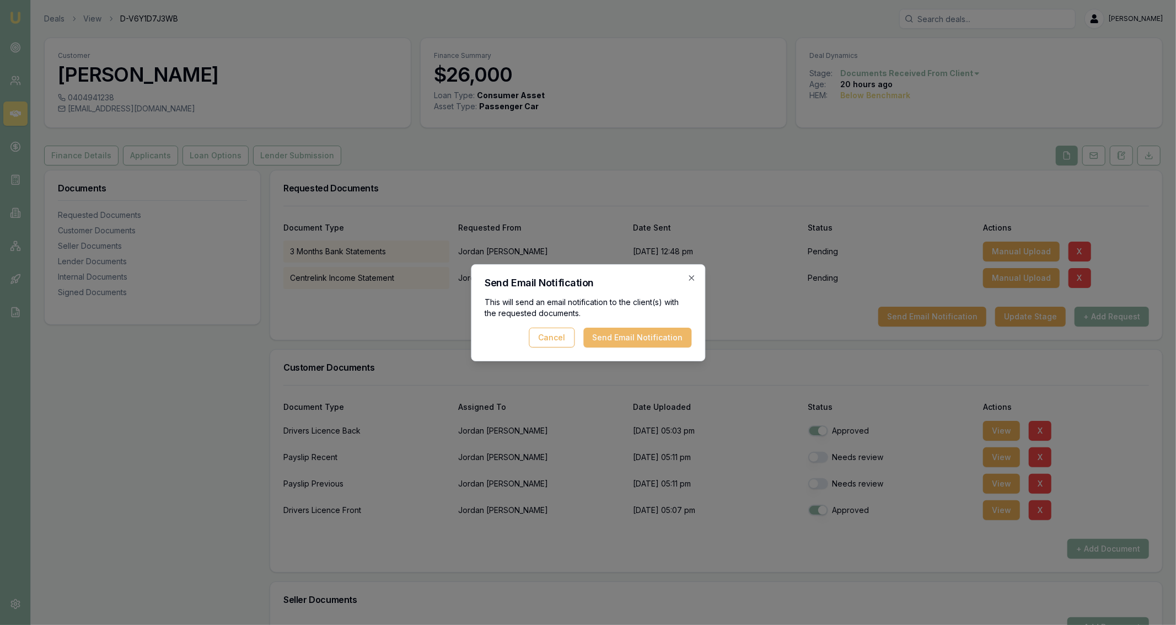
click at [678, 334] on button "Send Email Notification" at bounding box center [637, 337] width 108 height 20
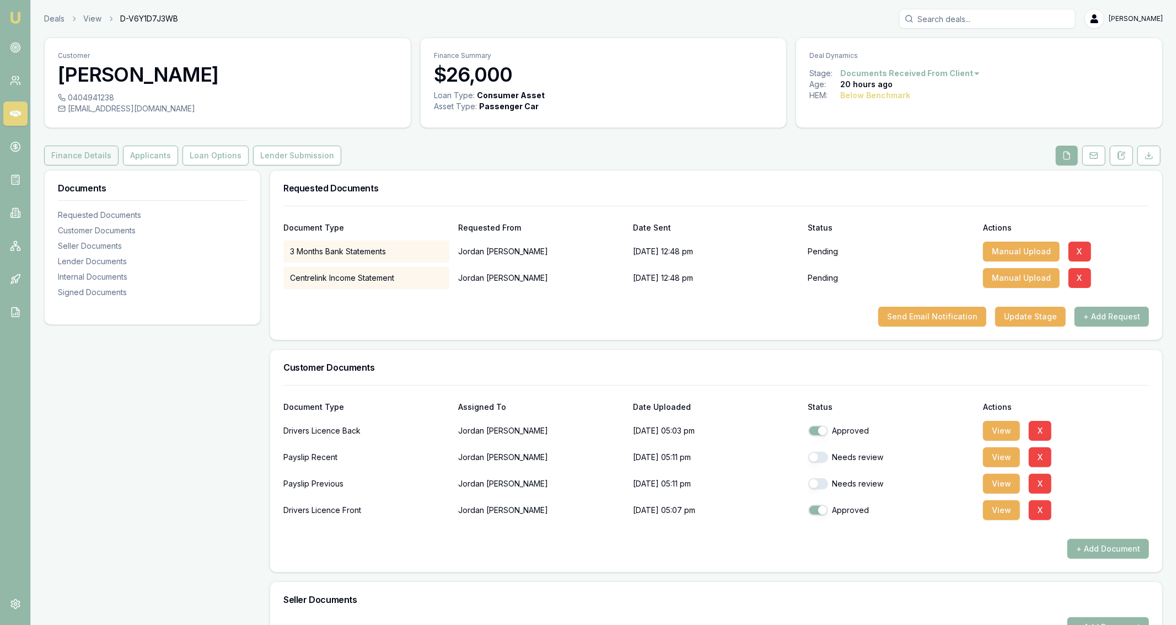
click at [89, 155] on button "Finance Details" at bounding box center [81, 156] width 74 height 20
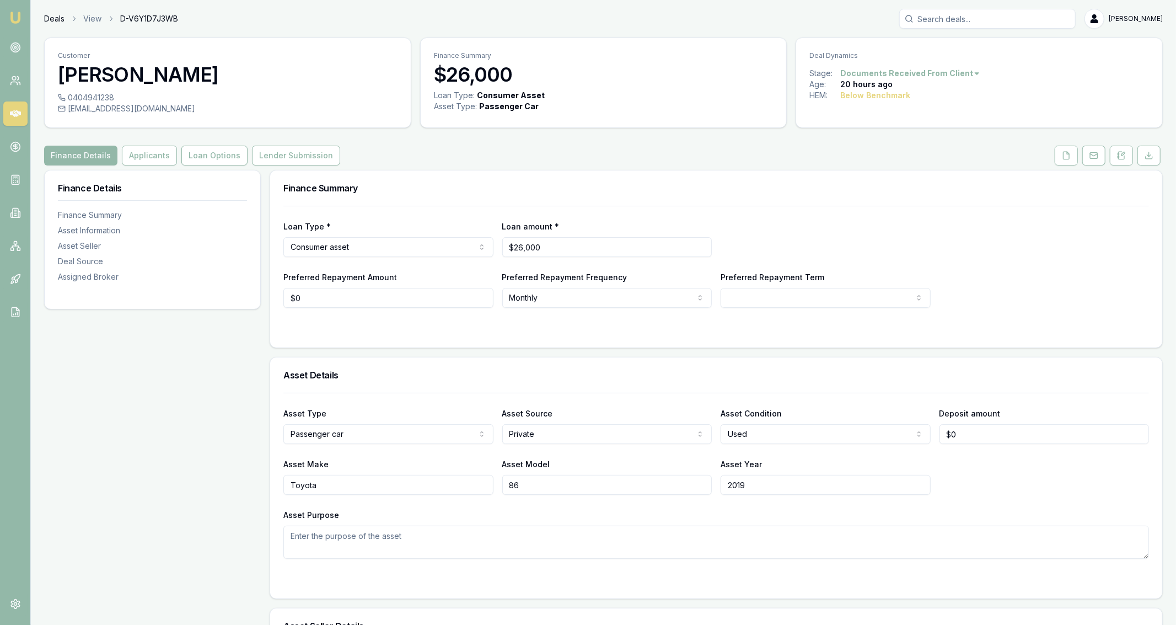
click at [46, 23] on link "Deals" at bounding box center [54, 18] width 20 height 11
